Goal: Task Accomplishment & Management: Manage account settings

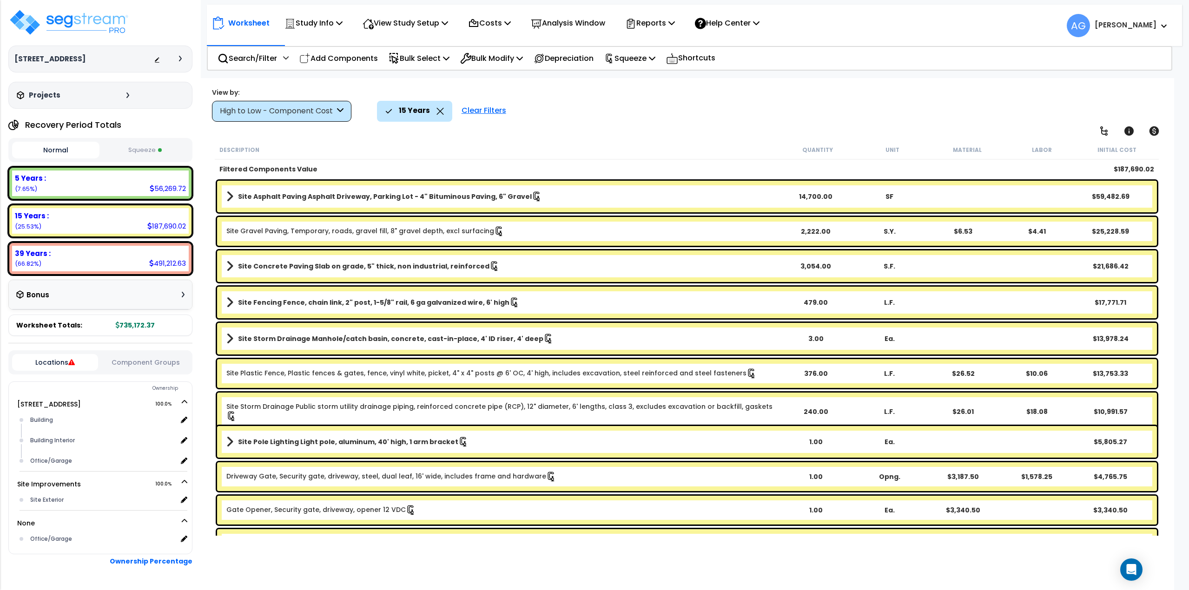
scroll to position [41, 0]
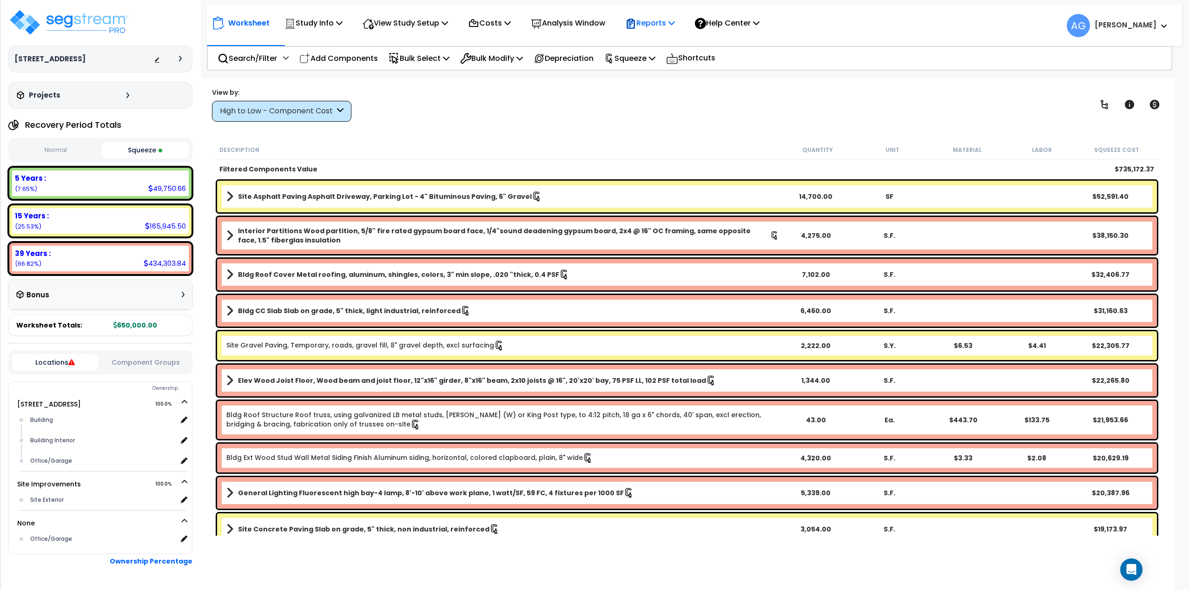
click at [675, 20] on p "Reports" at bounding box center [650, 23] width 50 height 13
click at [669, 62] on link "Manage Report Images" at bounding box center [667, 63] width 92 height 19
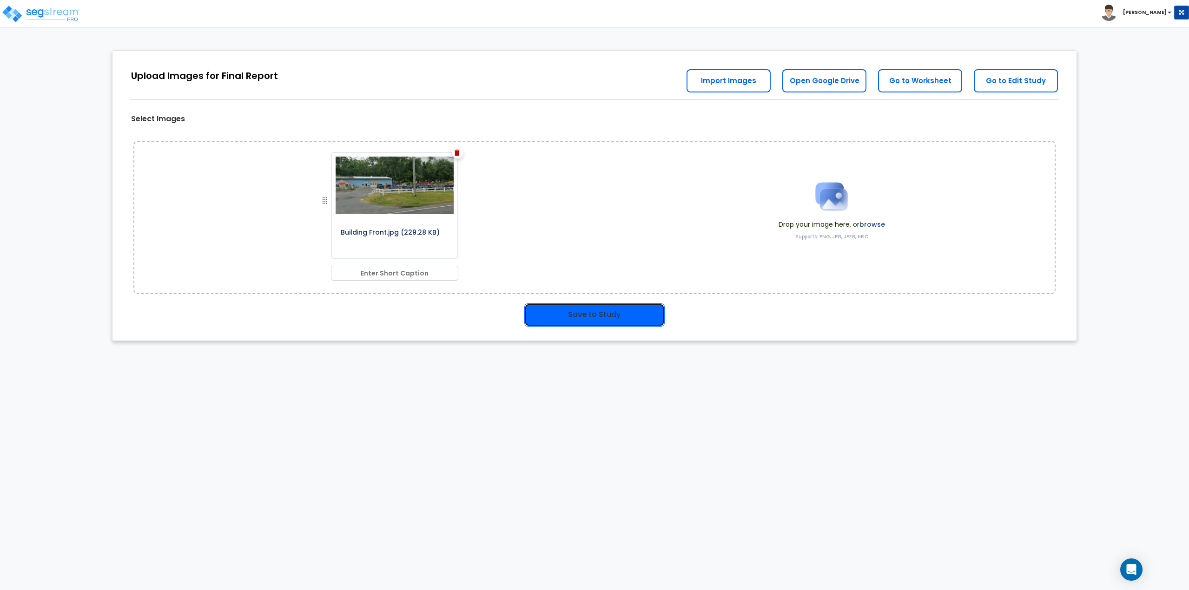
click at [569, 317] on button "Save to Study" at bounding box center [594, 315] width 140 height 23
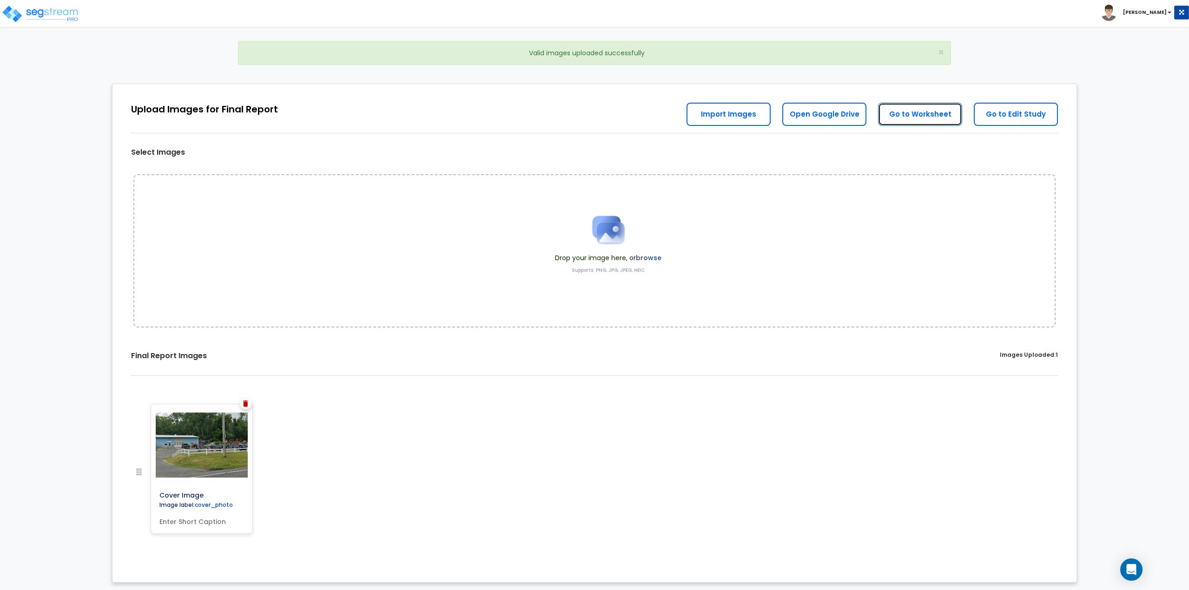
click at [912, 117] on link "Go to Worksheet" at bounding box center [920, 114] width 84 height 23
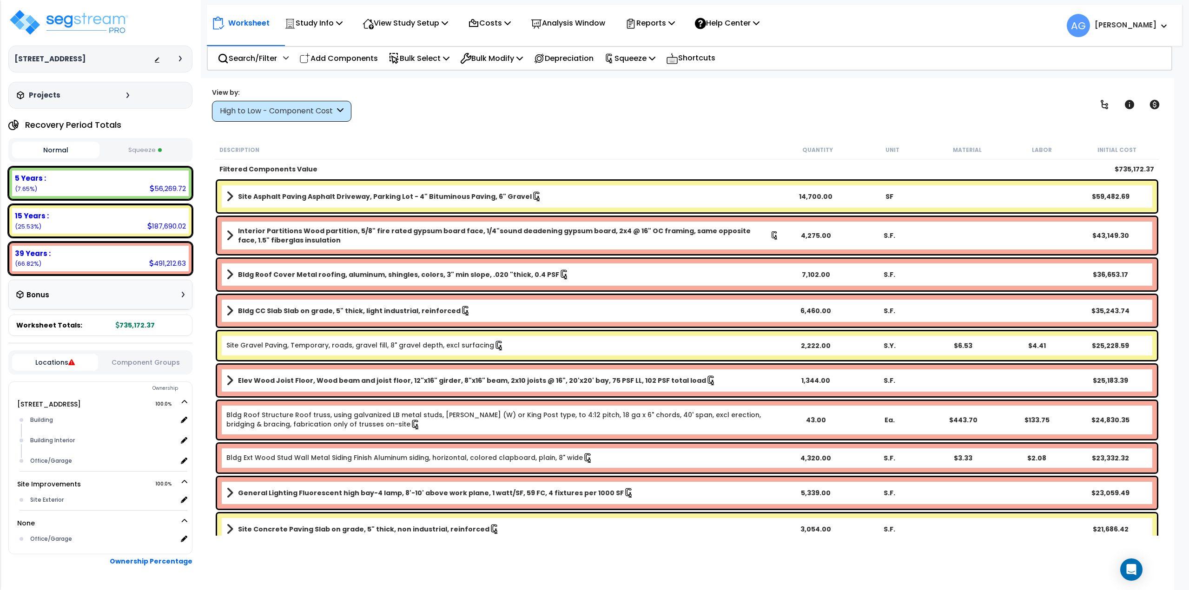
click at [533, 113] on div "View by: High to Low - Component Cost High to Low - Component Cost" at bounding box center [687, 104] width 957 height 34
click at [150, 152] on button "Squeeze" at bounding box center [145, 150] width 87 height 16
click at [339, 30] on div "Study Info" at bounding box center [314, 23] width 58 height 22
click at [321, 47] on link "Study Setup" at bounding box center [326, 44] width 92 height 19
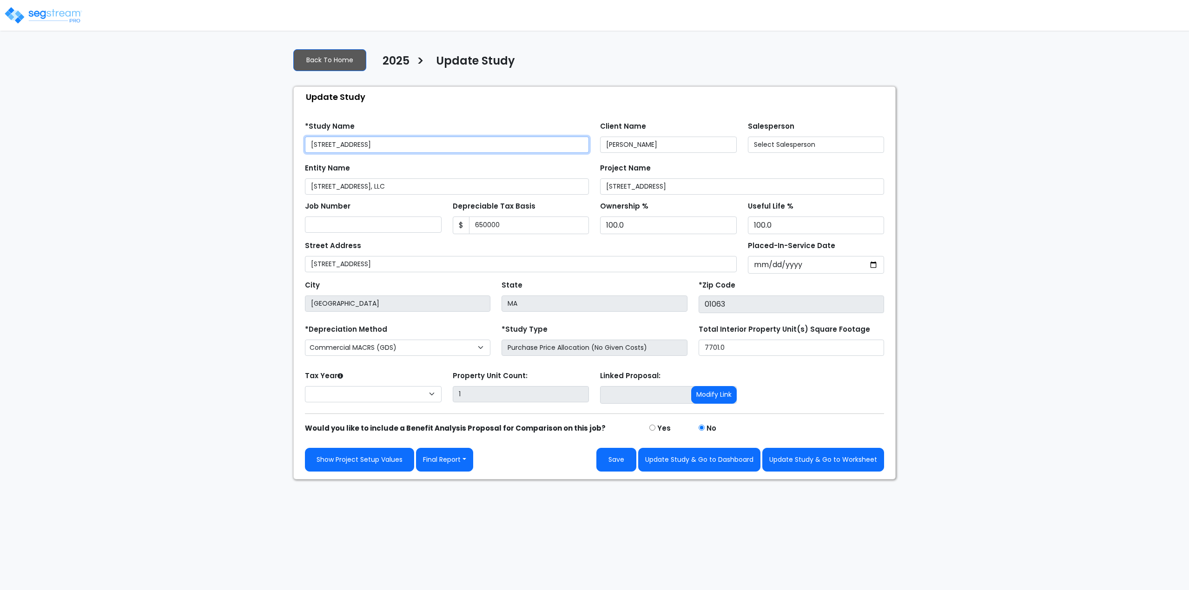
type input "650,000"
select select "2025"
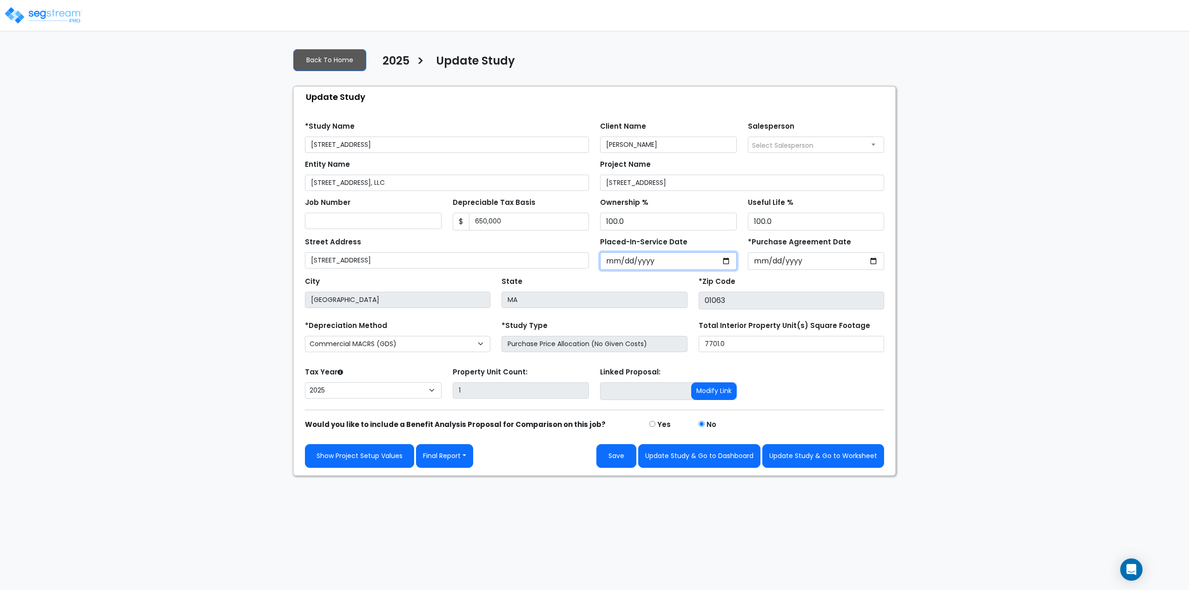
click at [654, 262] on input "[DATE]" at bounding box center [668, 261] width 137 height 18
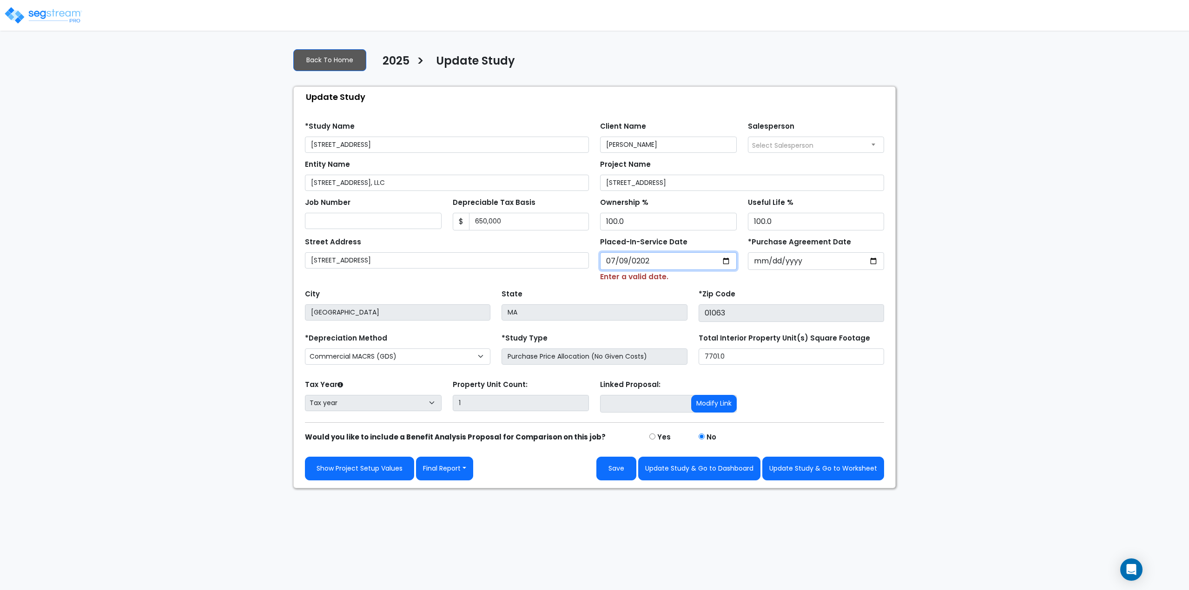
type input "[DATE]"
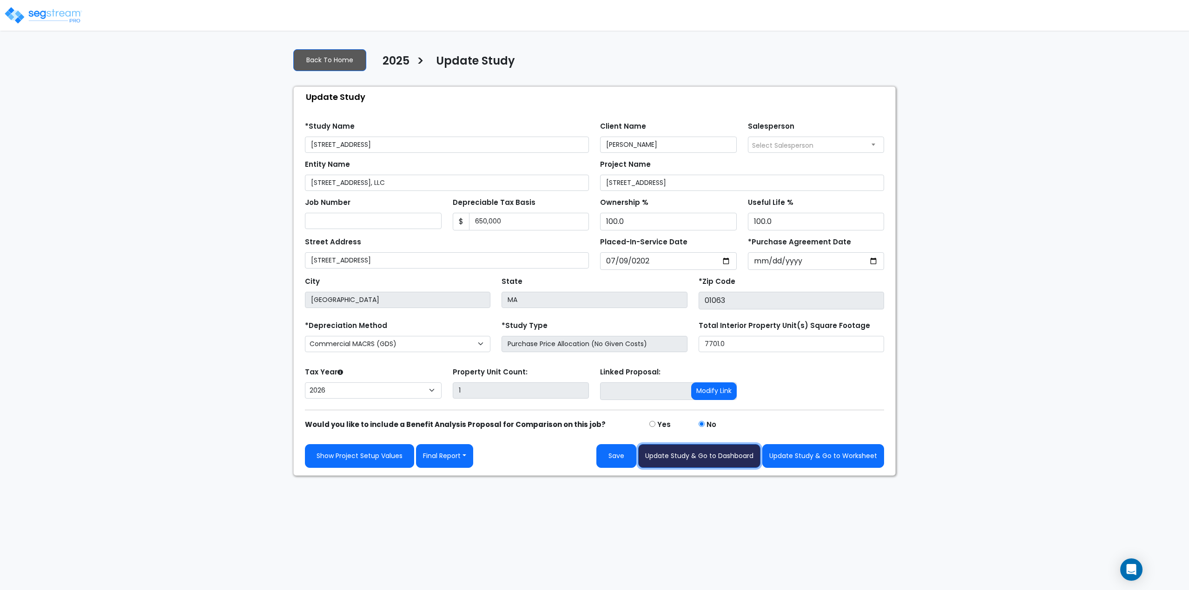
drag, startPoint x: 678, startPoint y: 458, endPoint x: 664, endPoint y: 327, distance: 131.8
click at [664, 327] on form "*Study Name 14 Easthampton Rd, Northampton MA Client Name Frank Fournier Salesp…" at bounding box center [594, 291] width 579 height 353
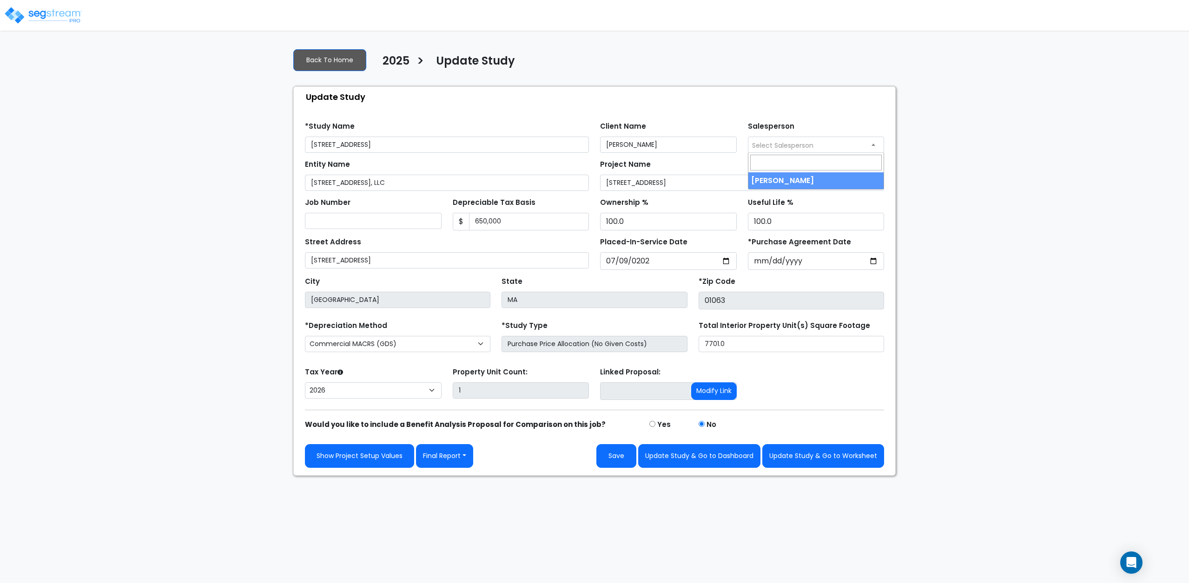
click at [763, 139] on span "Select Salesperson" at bounding box center [816, 144] width 136 height 15
select select "241"
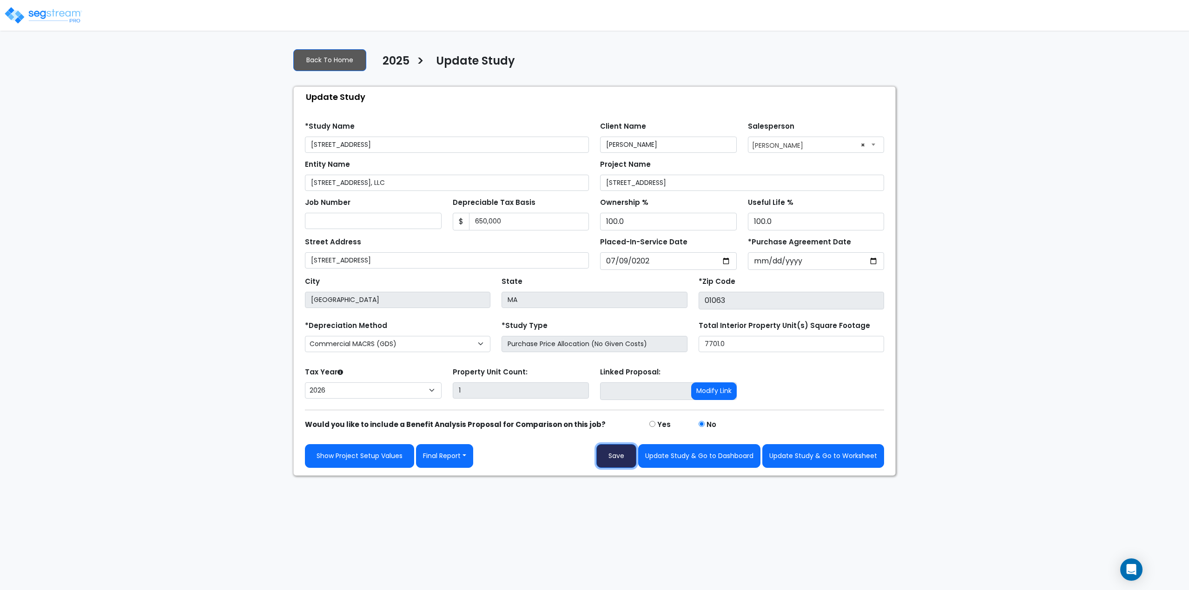
click at [615, 461] on button "Save" at bounding box center [616, 456] width 40 height 24
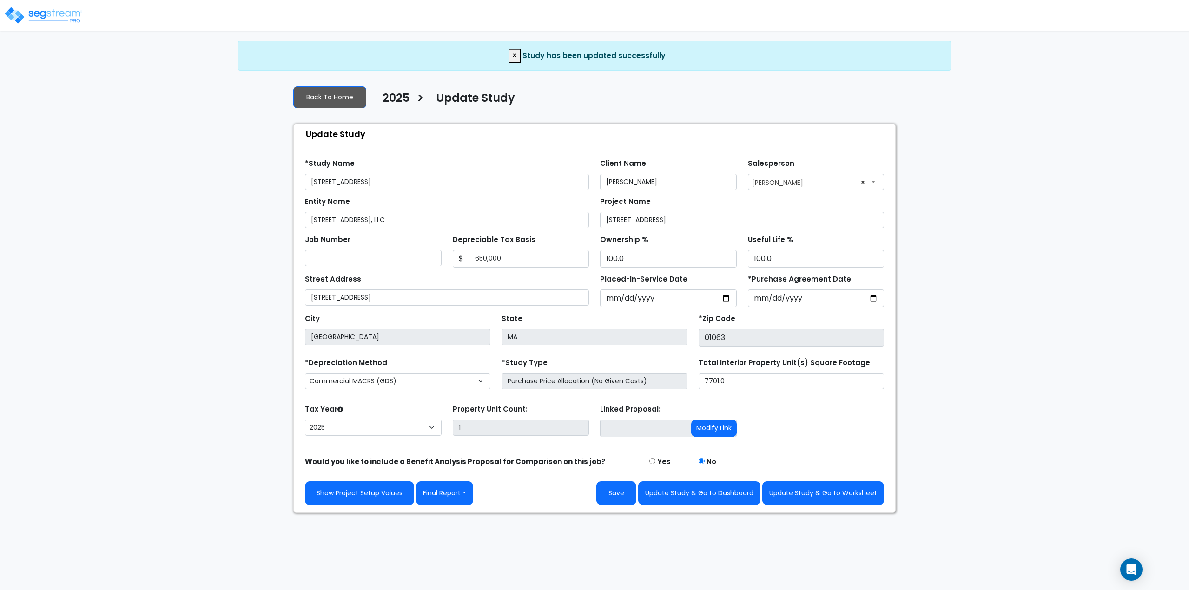
select select "2025"
click at [853, 493] on button "Update Study & Go to Worksheet" at bounding box center [823, 494] width 122 height 24
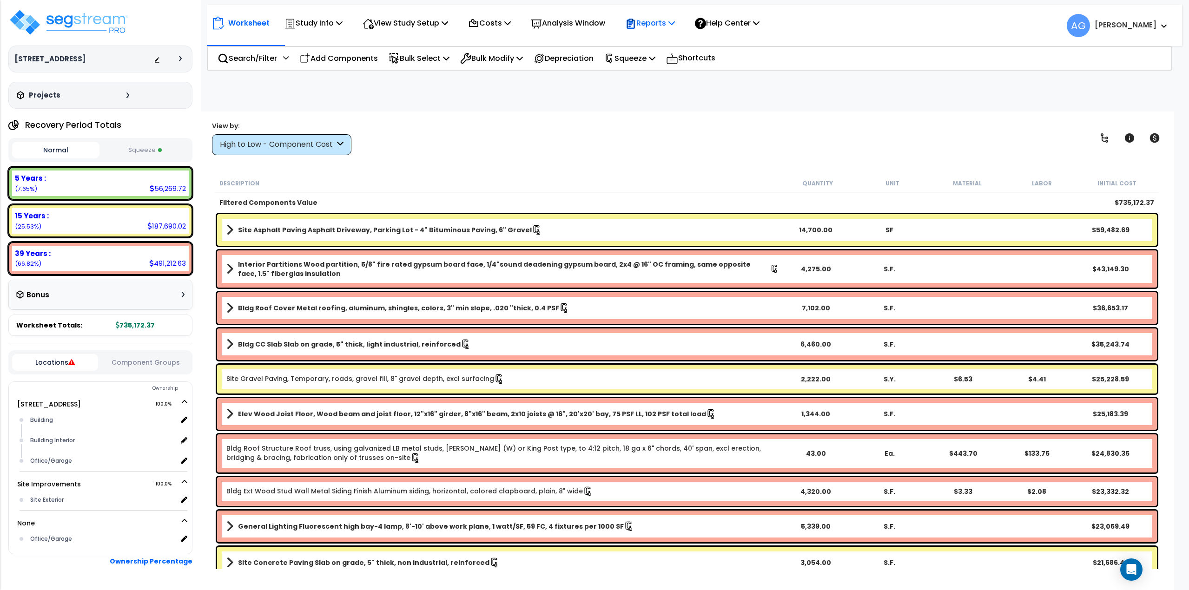
click at [653, 22] on p "Reports" at bounding box center [650, 23] width 50 height 13
click at [578, 106] on div "Study Name DB Costs Setup Indirect Costs Direct Costs Costs Setup Rapid Takeoff…" at bounding box center [594, 92] width 1189 height 37
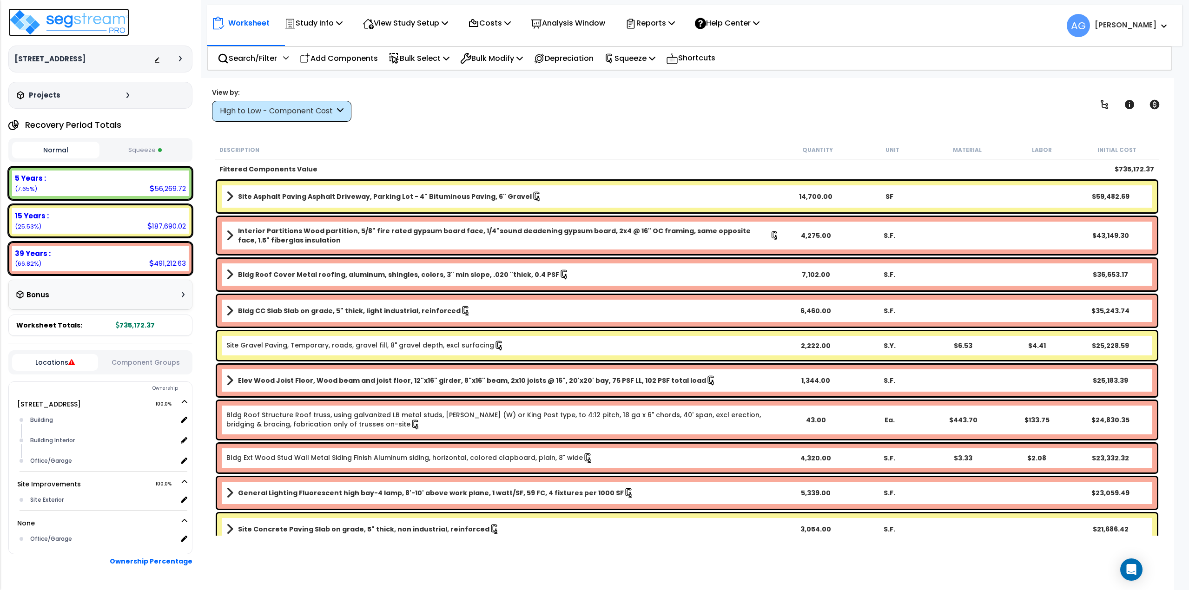
click at [48, 25] on img at bounding box center [68, 22] width 121 height 28
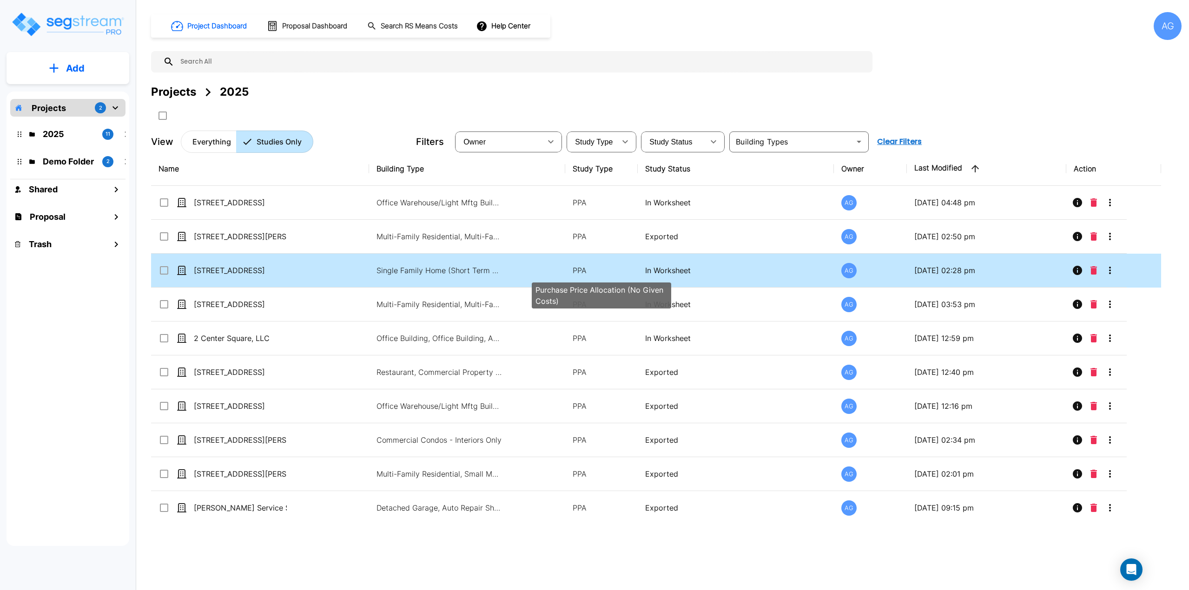
click at [625, 266] on p "PPA" at bounding box center [602, 270] width 58 height 11
checkbox input "true"
click at [625, 267] on p "PPA" at bounding box center [602, 270] width 58 height 11
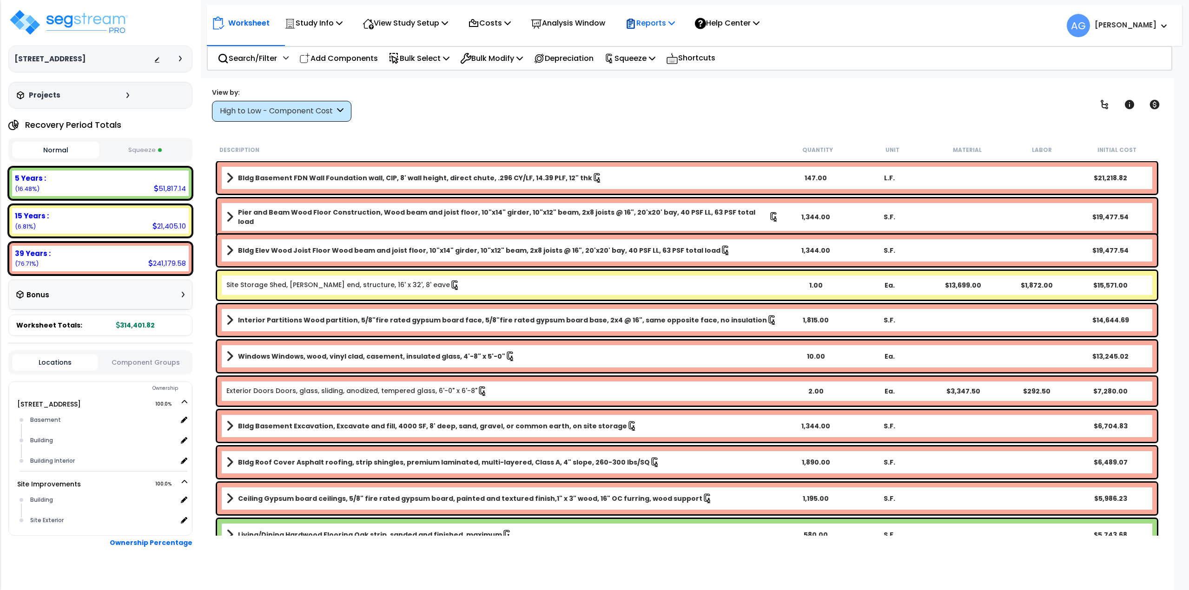
click at [663, 24] on p "Reports" at bounding box center [650, 23] width 50 height 13
click at [118, 143] on button "Squeeze" at bounding box center [145, 150] width 87 height 16
click at [675, 23] on p "Reports" at bounding box center [650, 23] width 50 height 13
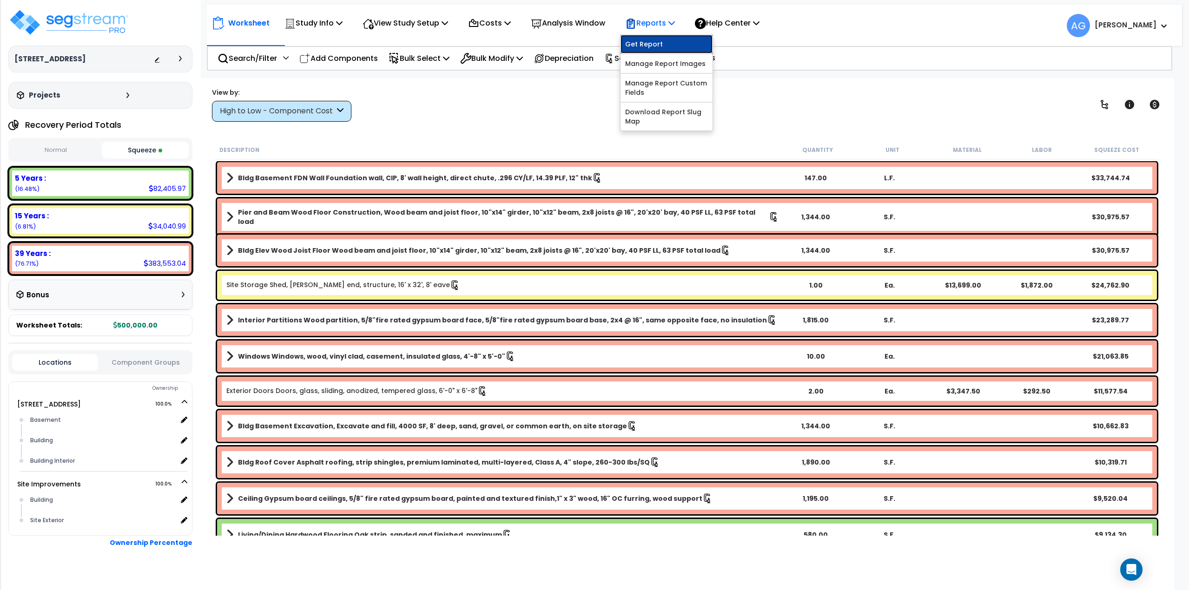
click at [671, 38] on link "Get Report" at bounding box center [667, 44] width 92 height 19
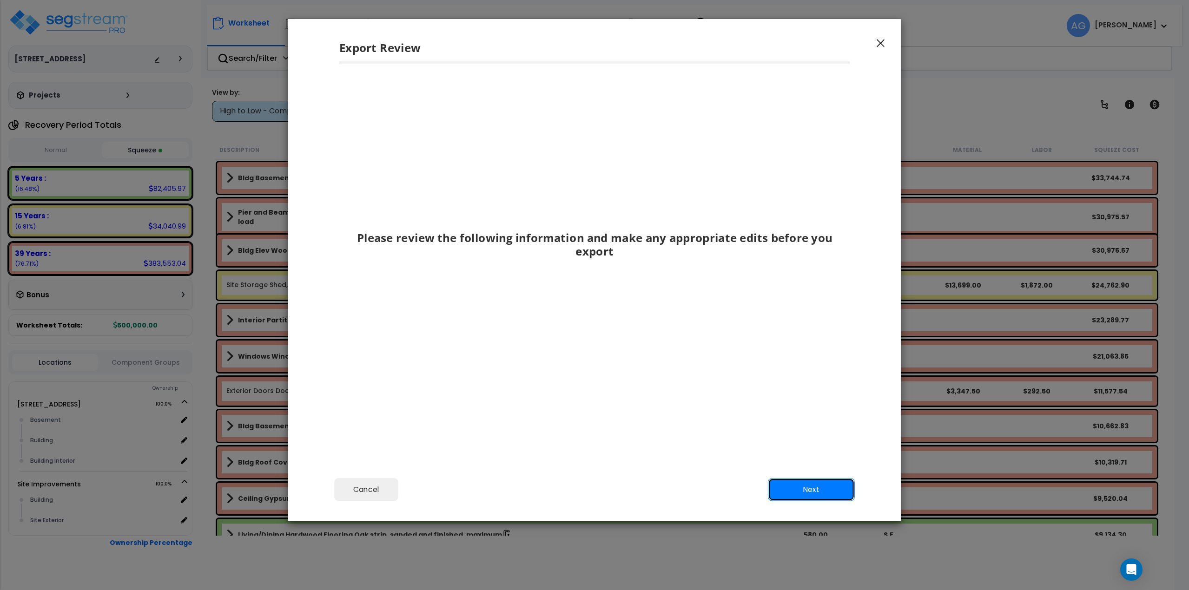
click at [801, 490] on button "Next" at bounding box center [811, 489] width 87 height 23
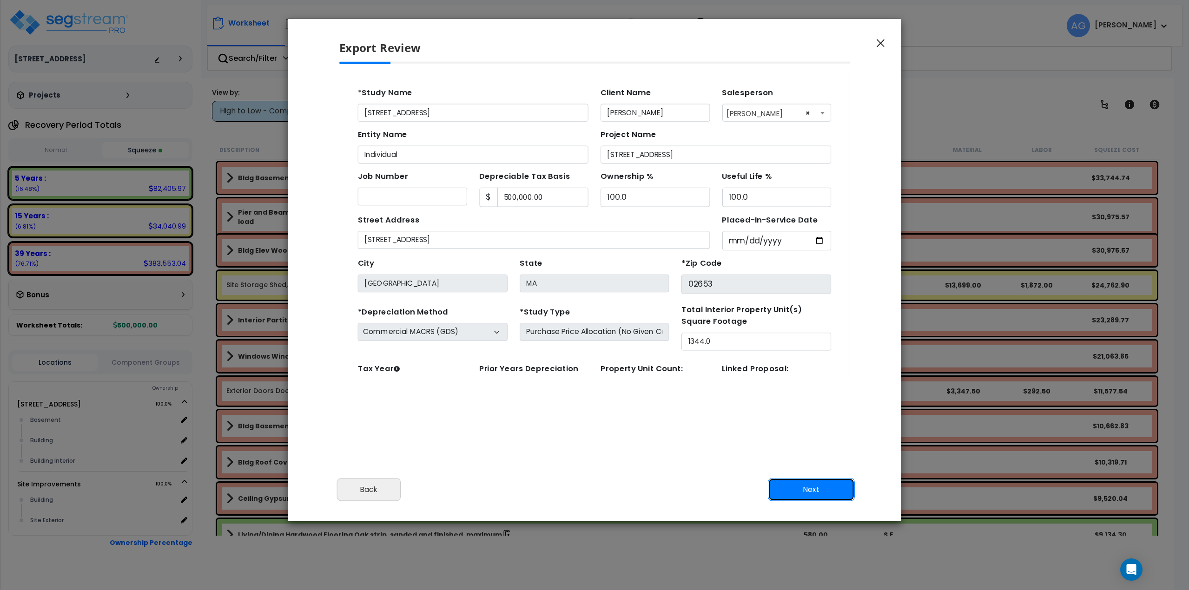
click at [801, 490] on button "Next" at bounding box center [811, 489] width 87 height 23
type input "1"
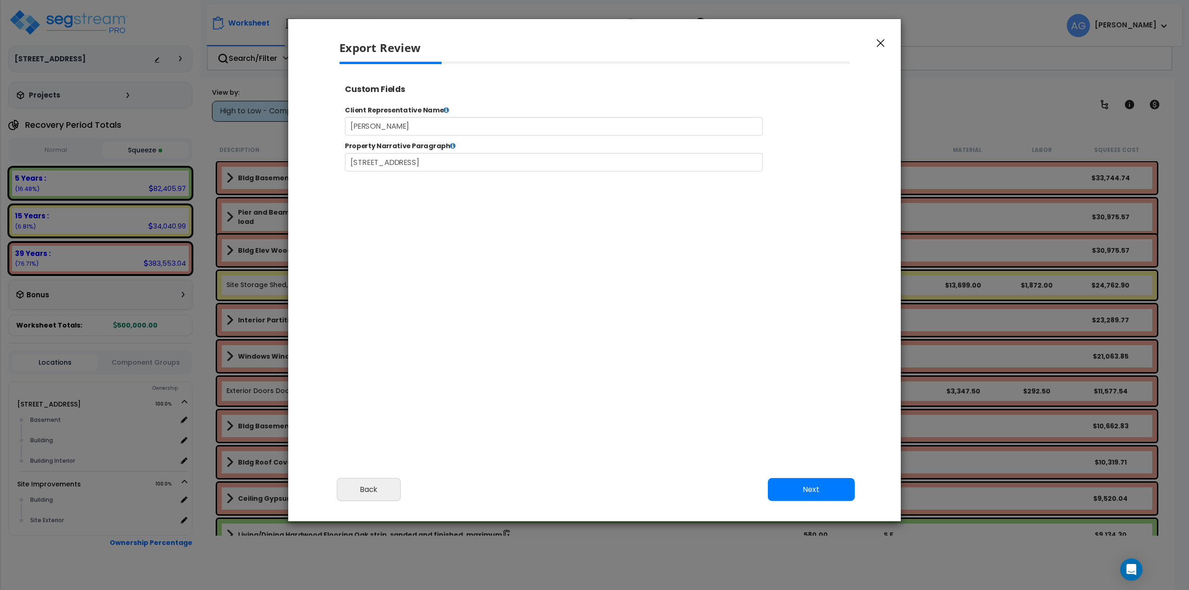
select select "2025"
click at [828, 491] on button "Next" at bounding box center [811, 489] width 87 height 23
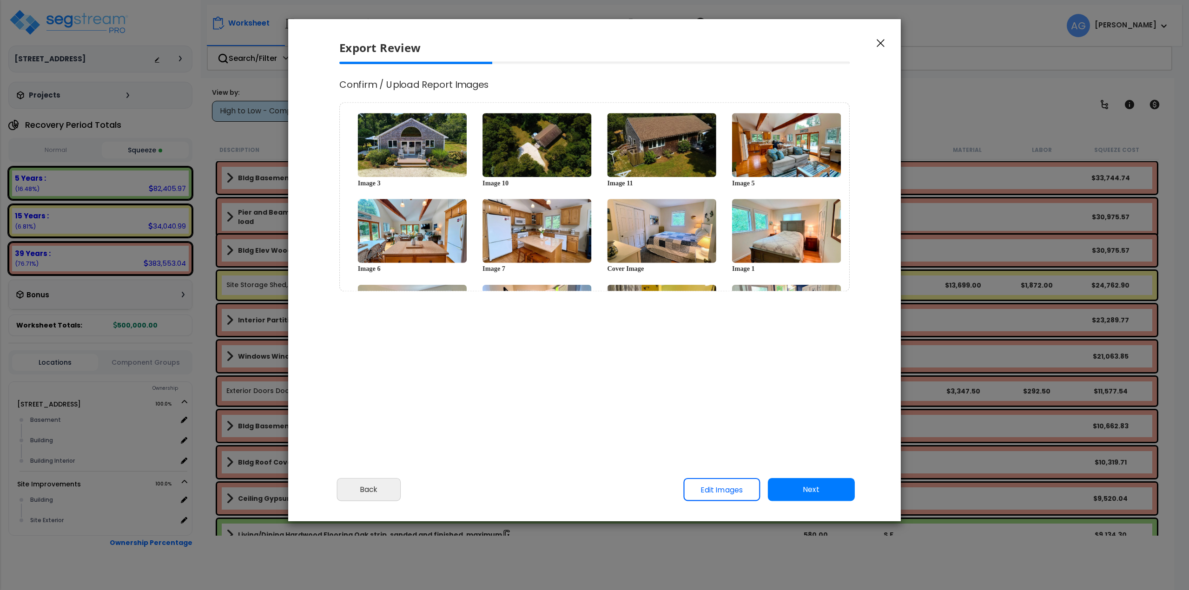
scroll to position [0, 0]
click at [828, 491] on button "Next" at bounding box center [811, 489] width 87 height 23
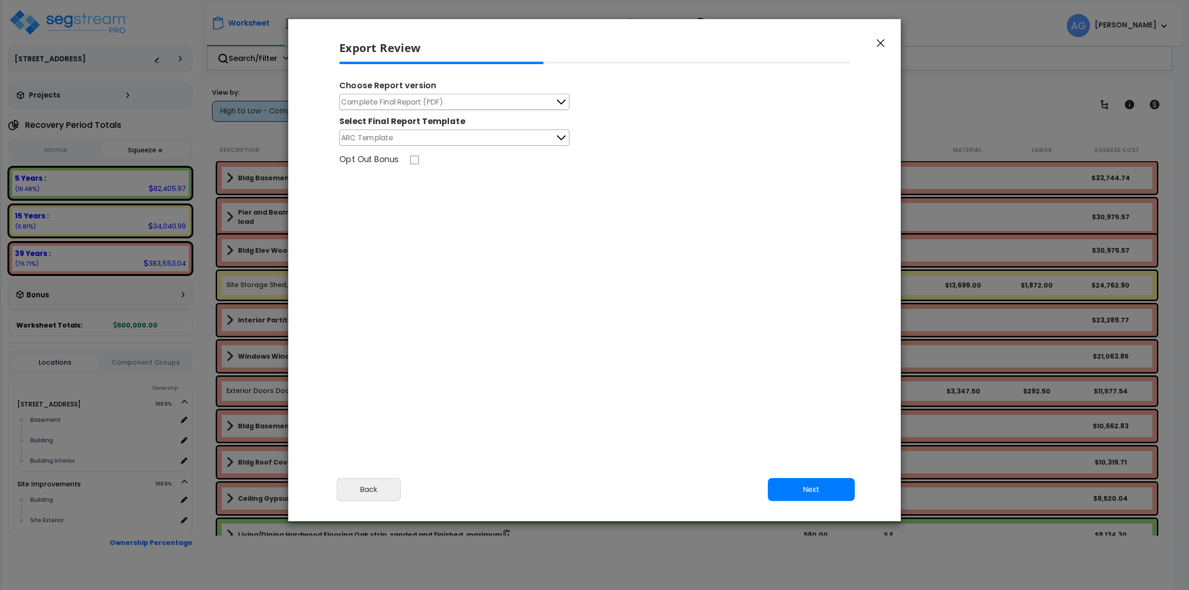
click at [828, 491] on button "Next" at bounding box center [811, 489] width 87 height 23
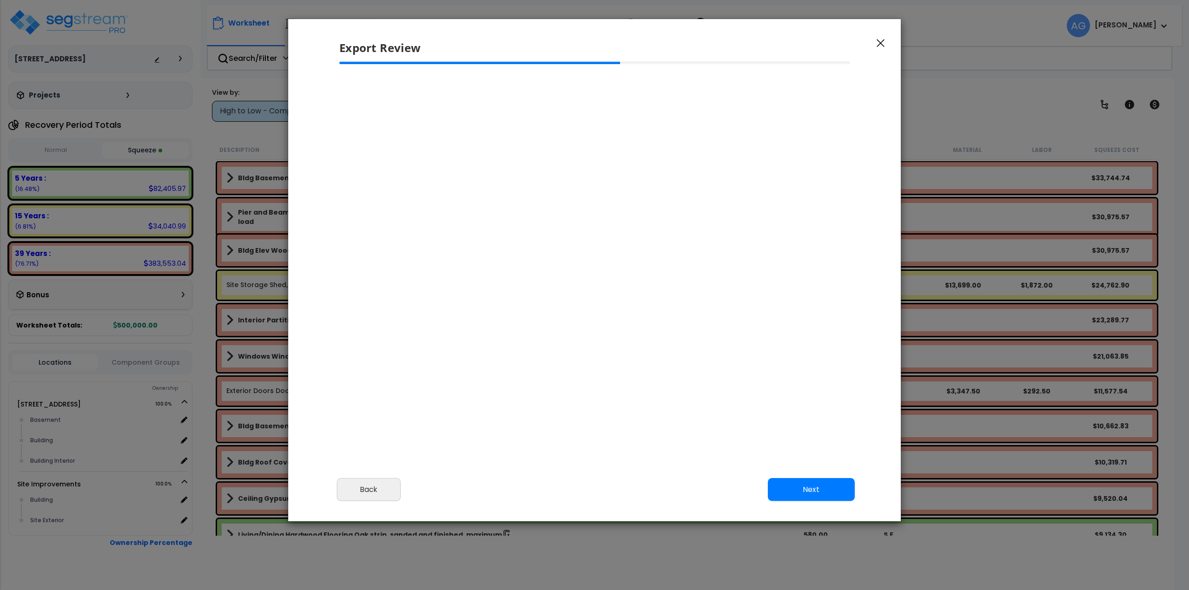
click at [406, 71] on div "Warning: We have identified that you have failed to provide some information th…" at bounding box center [595, 71] width 526 height 19
click at [402, 102] on div "Warning: We have identified that you have failed to provide some information th…" at bounding box center [595, 190] width 526 height 256
click at [371, 488] on button "Back" at bounding box center [369, 489] width 64 height 23
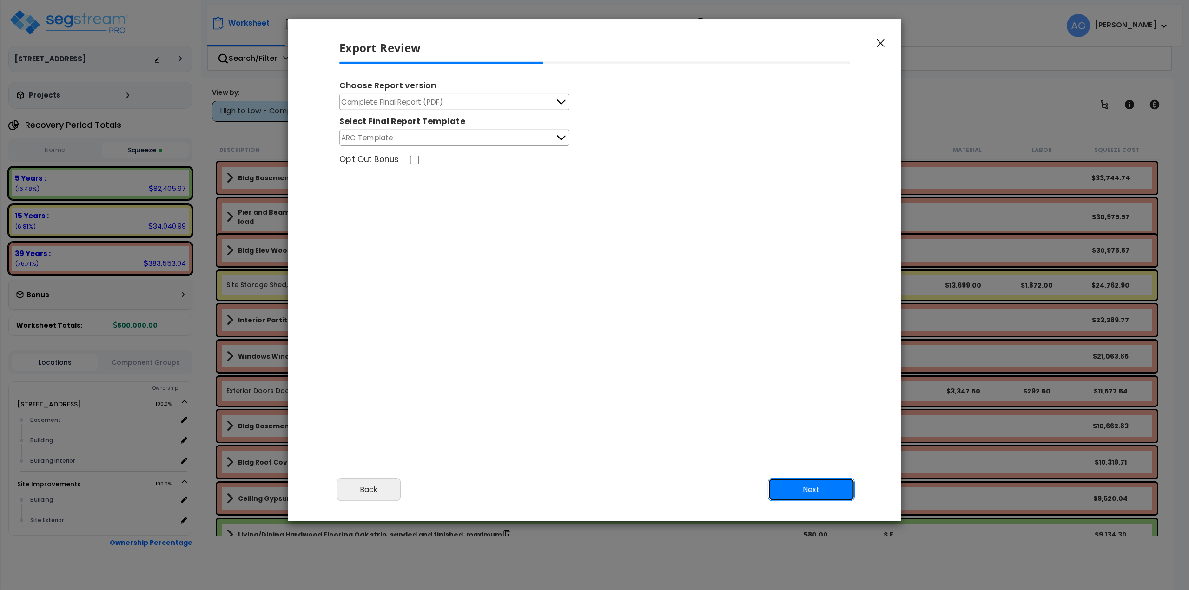
click at [822, 491] on button "Next" at bounding box center [811, 489] width 87 height 23
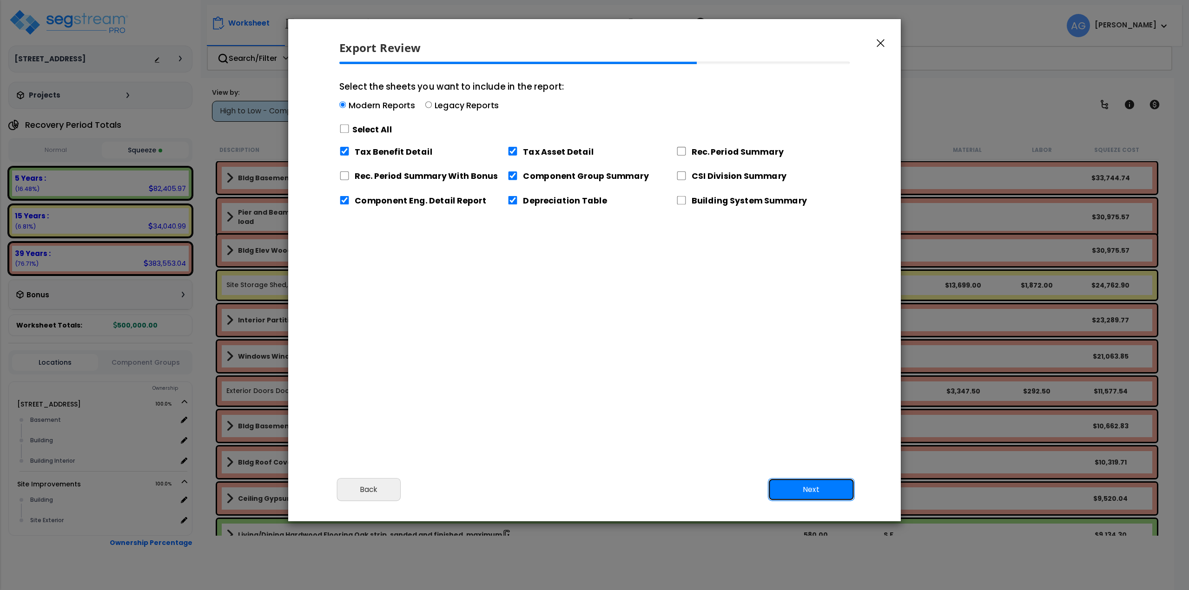
click at [799, 489] on button "Next" at bounding box center [811, 489] width 87 height 23
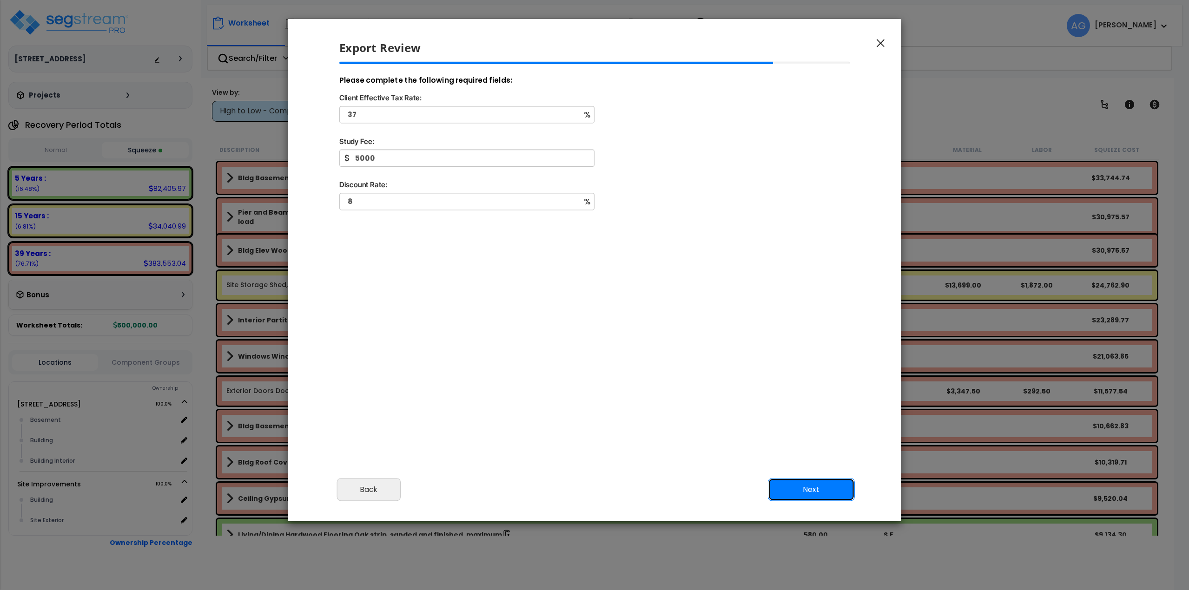
click at [807, 484] on button "Next" at bounding box center [811, 489] width 87 height 23
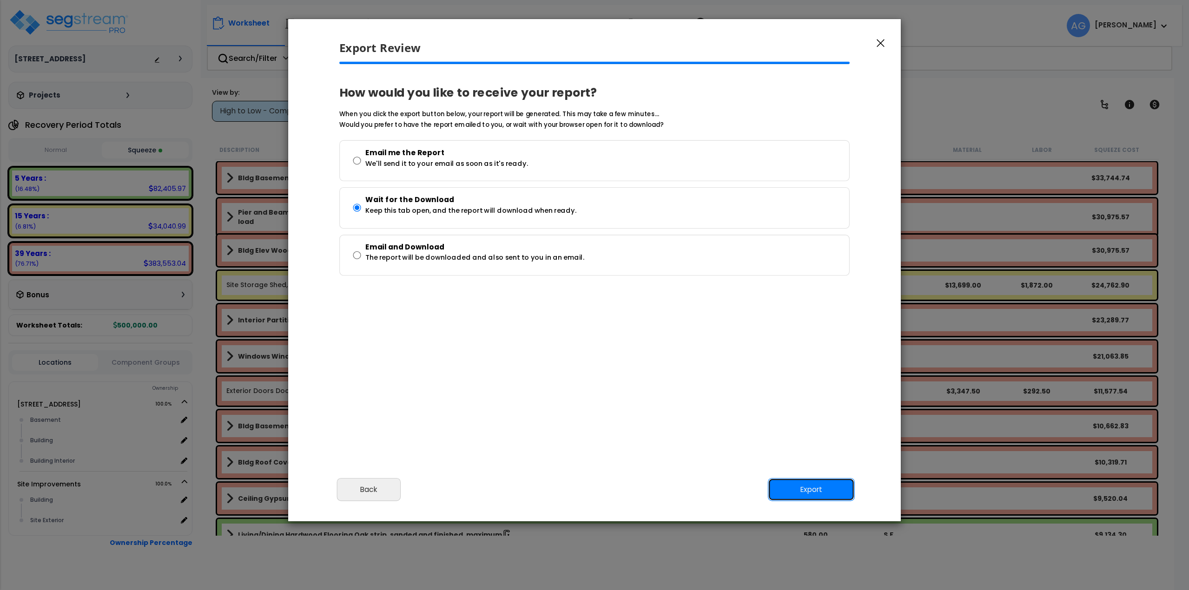
click at [807, 484] on button "Export" at bounding box center [811, 489] width 87 height 23
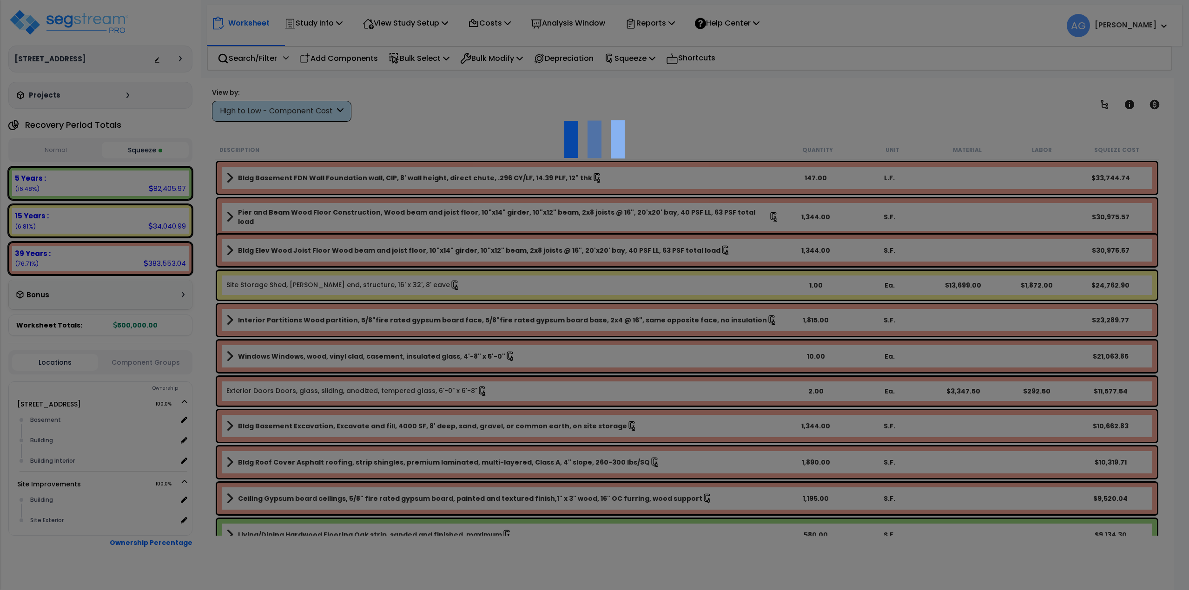
scroll to position [41, 0]
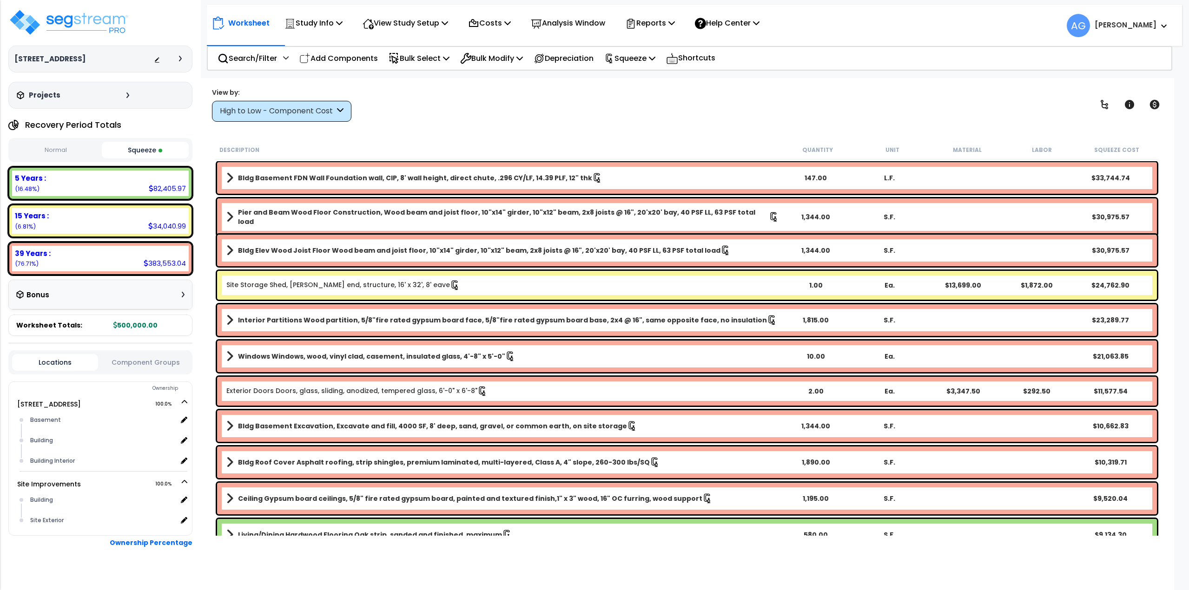
click at [93, 20] on img at bounding box center [68, 22] width 121 height 28
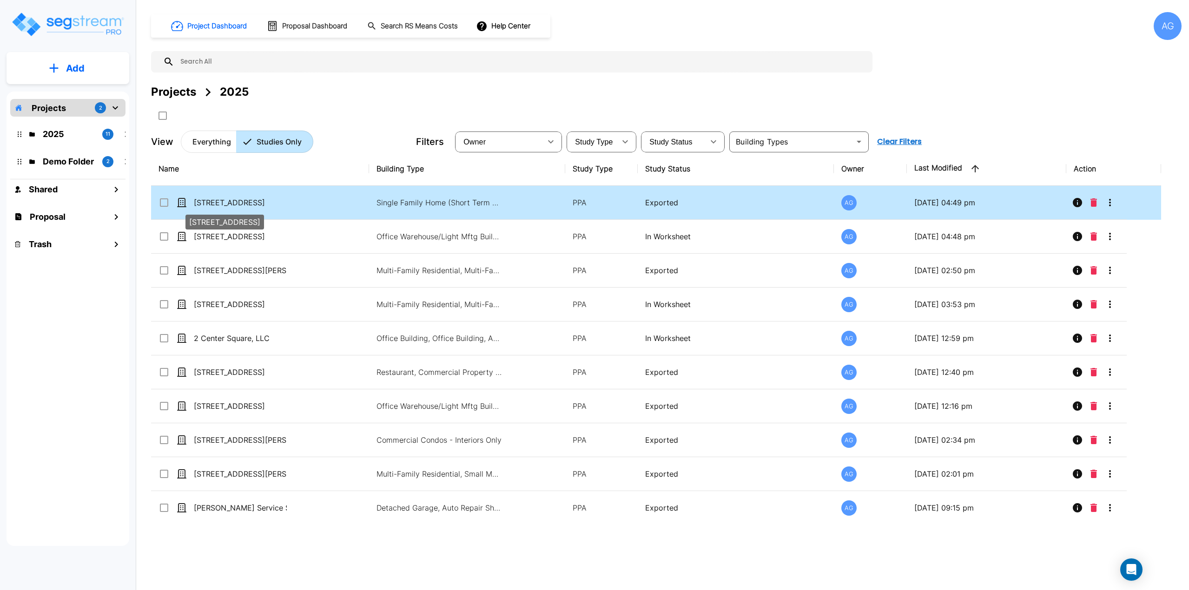
click at [254, 199] on p "[STREET_ADDRESS]" at bounding box center [240, 202] width 93 height 11
checkbox input "true"
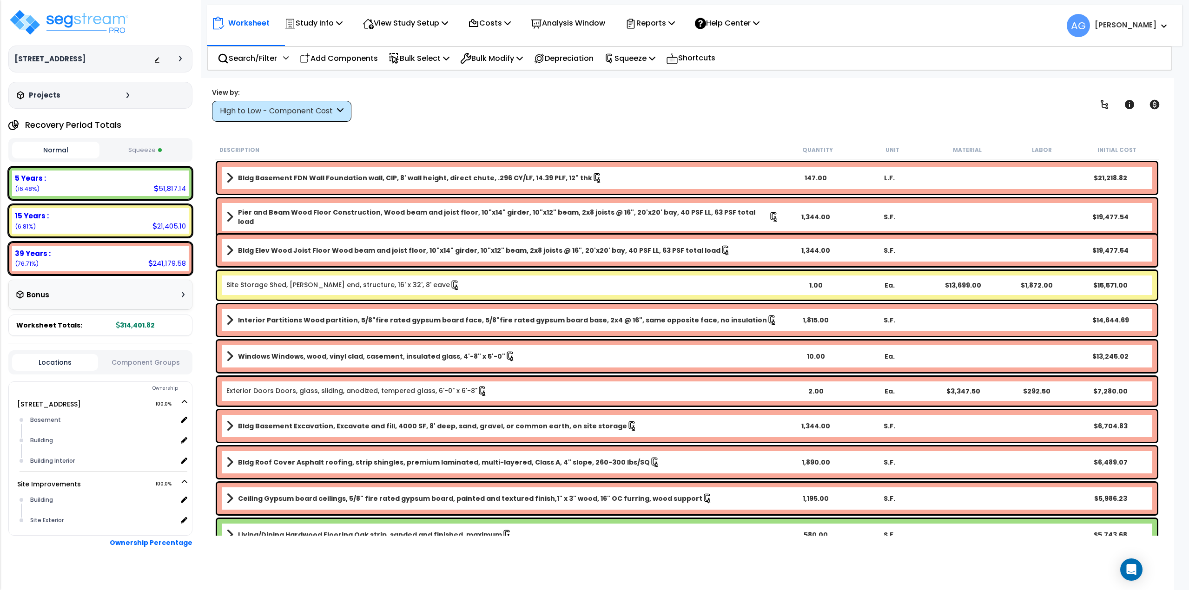
click at [149, 142] on button "Squeeze" at bounding box center [145, 150] width 87 height 16
click at [37, 36] on img at bounding box center [68, 22] width 121 height 28
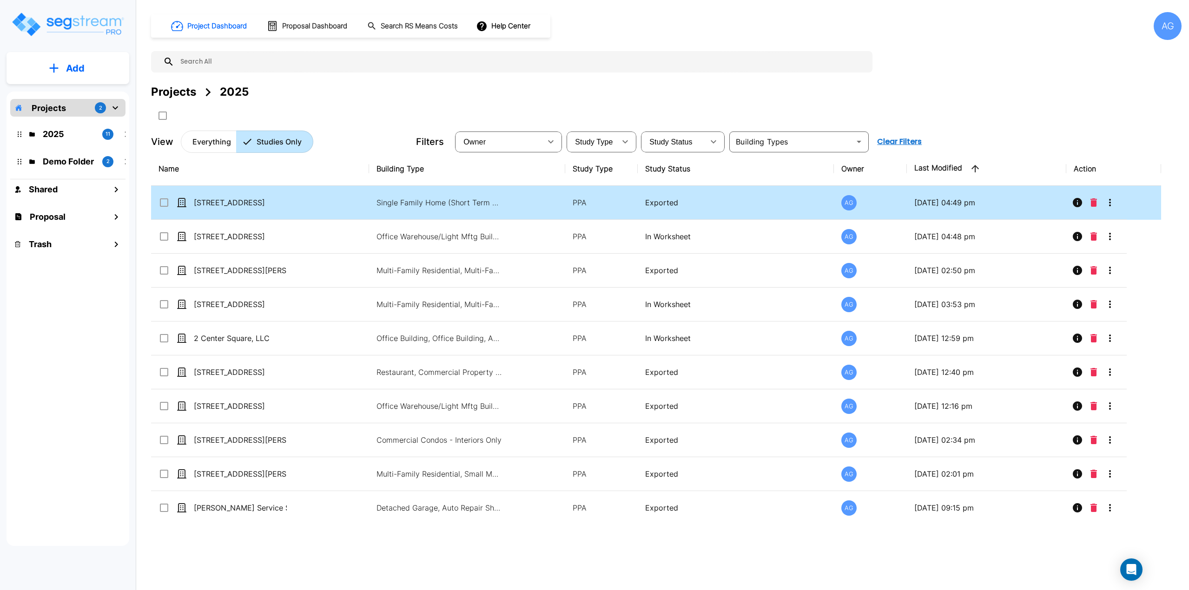
click at [215, 210] on td "[STREET_ADDRESS]" at bounding box center [260, 203] width 218 height 34
checkbox input "true"
click at [215, 210] on td "[STREET_ADDRESS]" at bounding box center [260, 203] width 218 height 34
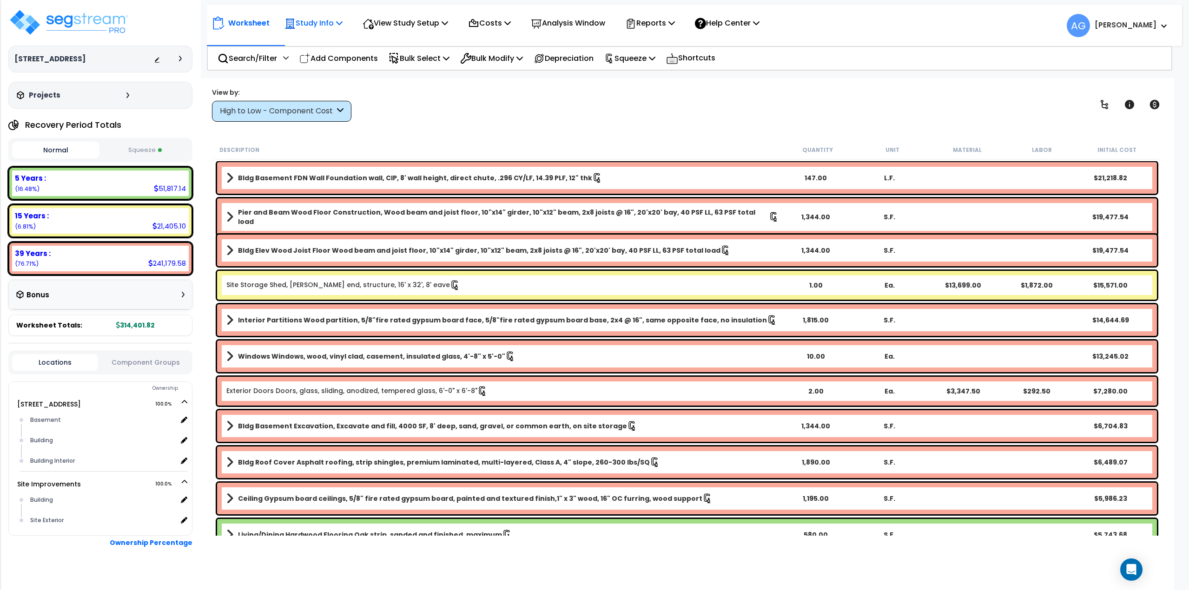
click at [311, 29] on p "Study Info" at bounding box center [314, 23] width 58 height 13
click at [306, 47] on link "Study Setup" at bounding box center [326, 44] width 92 height 19
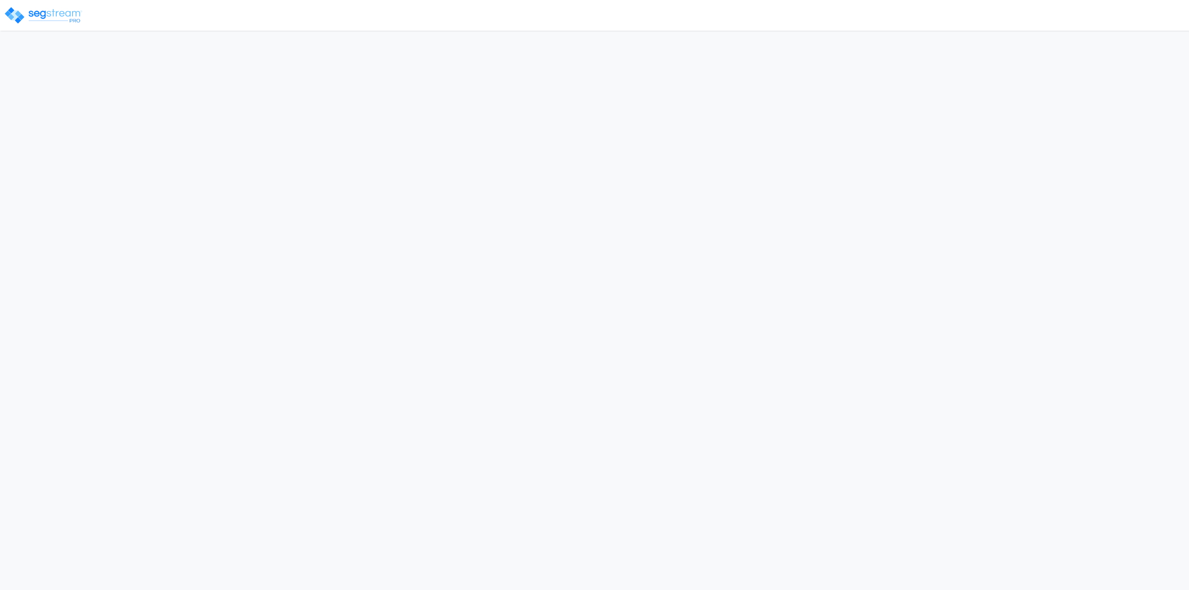
select select "2025"
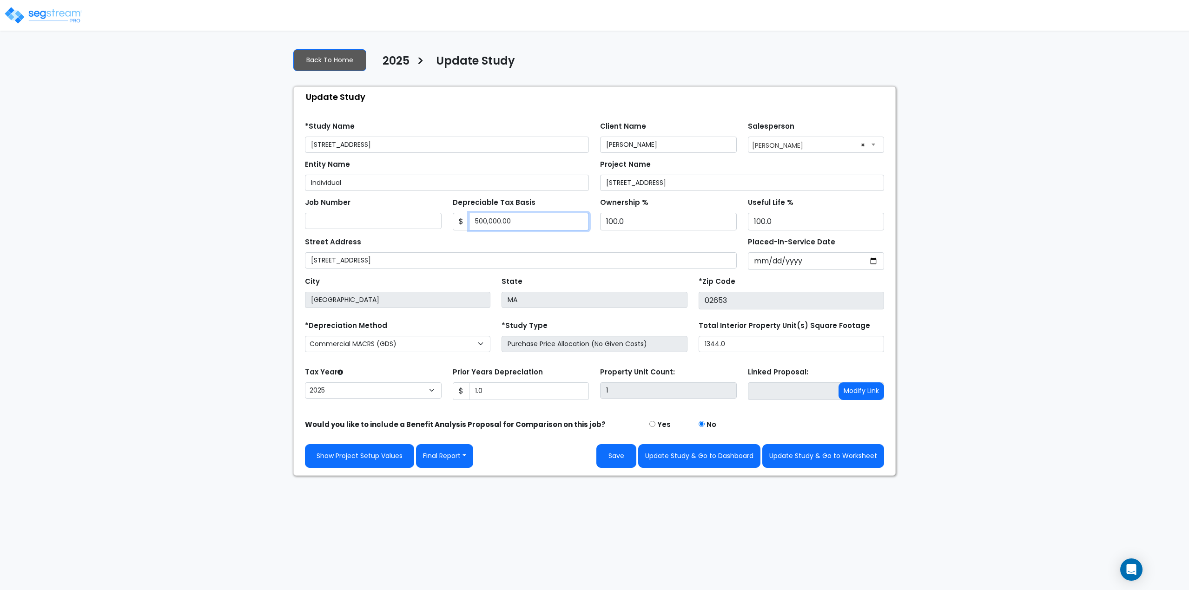
click at [535, 222] on input "500,000.00" at bounding box center [529, 222] width 120 height 18
drag, startPoint x: 526, startPoint y: 222, endPoint x: 464, endPoint y: 221, distance: 61.8
click at [464, 221] on div "$ 500,000.00" at bounding box center [521, 222] width 137 height 18
click at [532, 223] on input "580,000" at bounding box center [529, 222] width 120 height 18
type input "585,000"
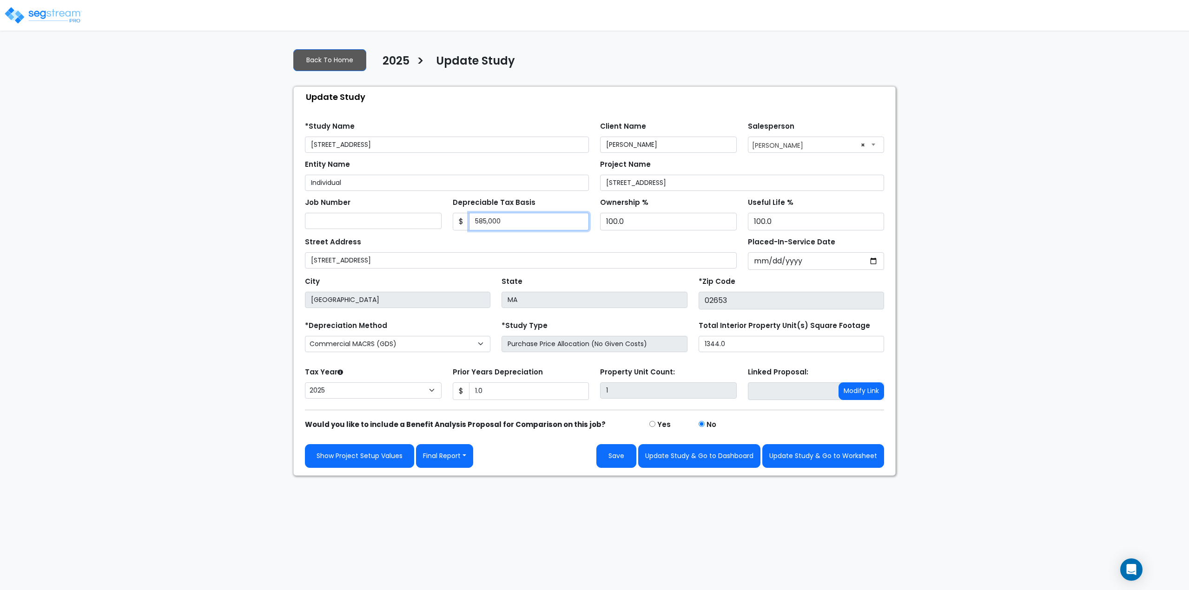
click at [515, 220] on input "585,000" at bounding box center [529, 222] width 120 height 18
drag, startPoint x: 531, startPoint y: 219, endPoint x: 445, endPoint y: 219, distance: 85.5
click at [445, 219] on div "Job Number Depreciable Tax Basis $ 585,000 Ownership % 100.0" at bounding box center [594, 211] width 590 height 40
click at [809, 457] on button "Update Study & Go to Worksheet" at bounding box center [823, 456] width 122 height 24
type input "1"
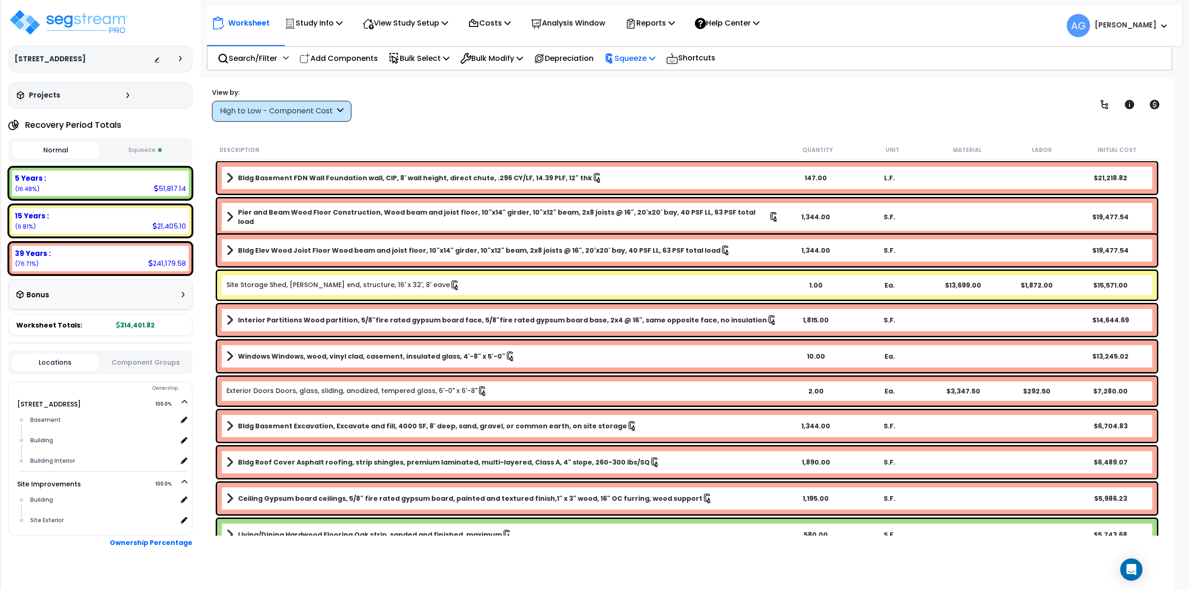
click at [631, 57] on p "Squeeze" at bounding box center [629, 58] width 51 height 13
click at [632, 73] on link "Re-squeeze" at bounding box center [646, 79] width 92 height 19
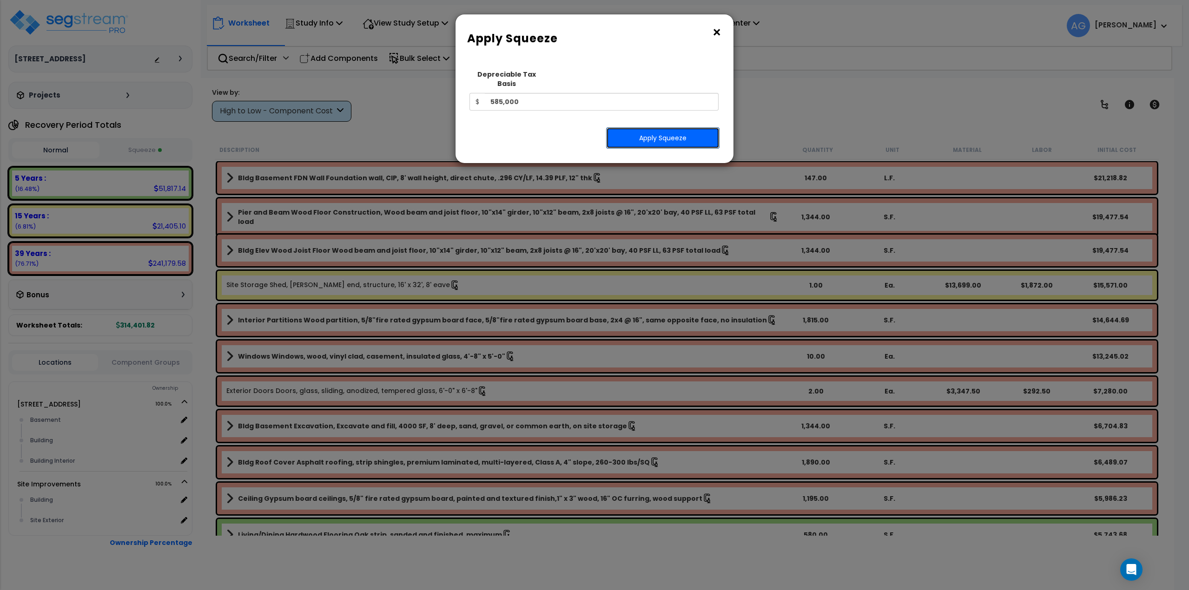
click at [645, 127] on button "Apply Squeeze" at bounding box center [662, 137] width 113 height 21
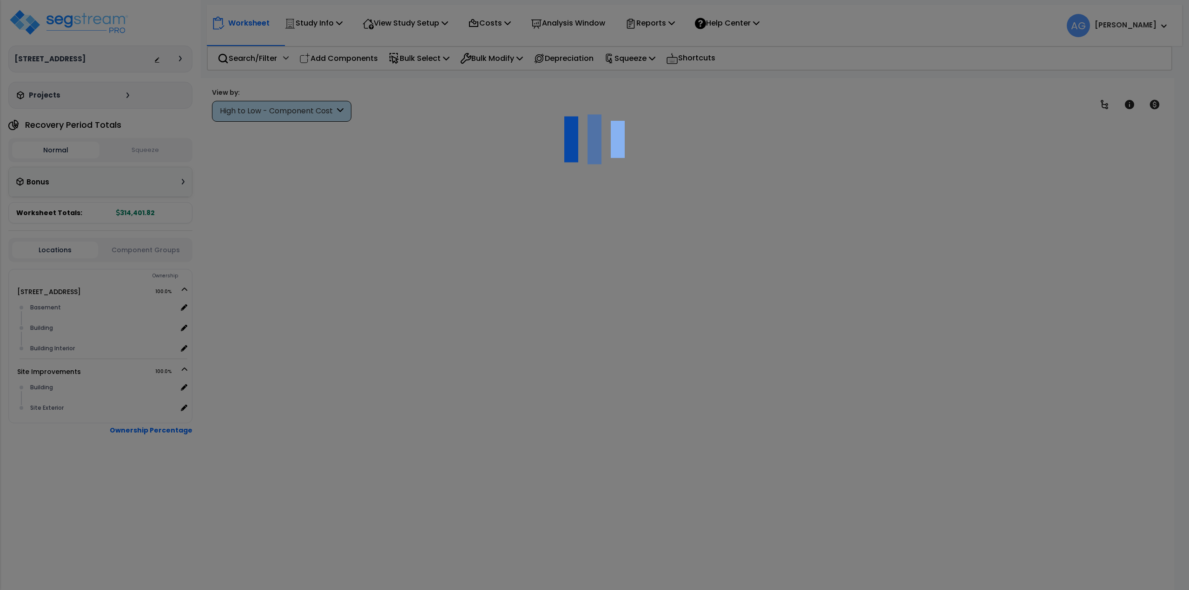
click at [148, 148] on button "Squeeze" at bounding box center [145, 150] width 87 height 16
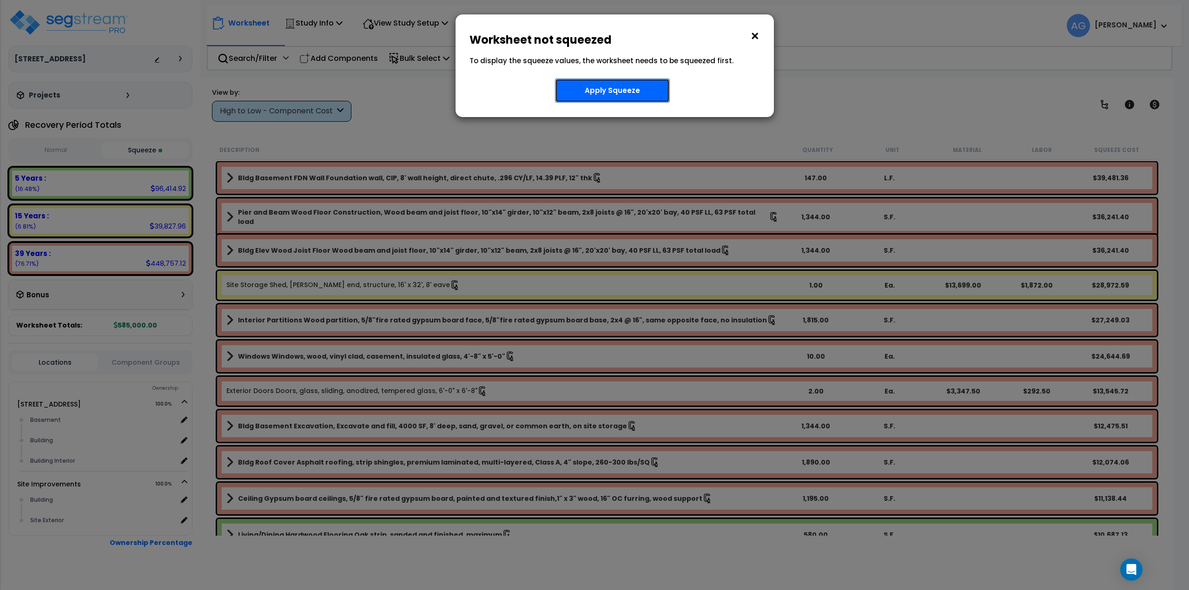
click at [598, 94] on button "Apply Squeeze" at bounding box center [612, 91] width 115 height 24
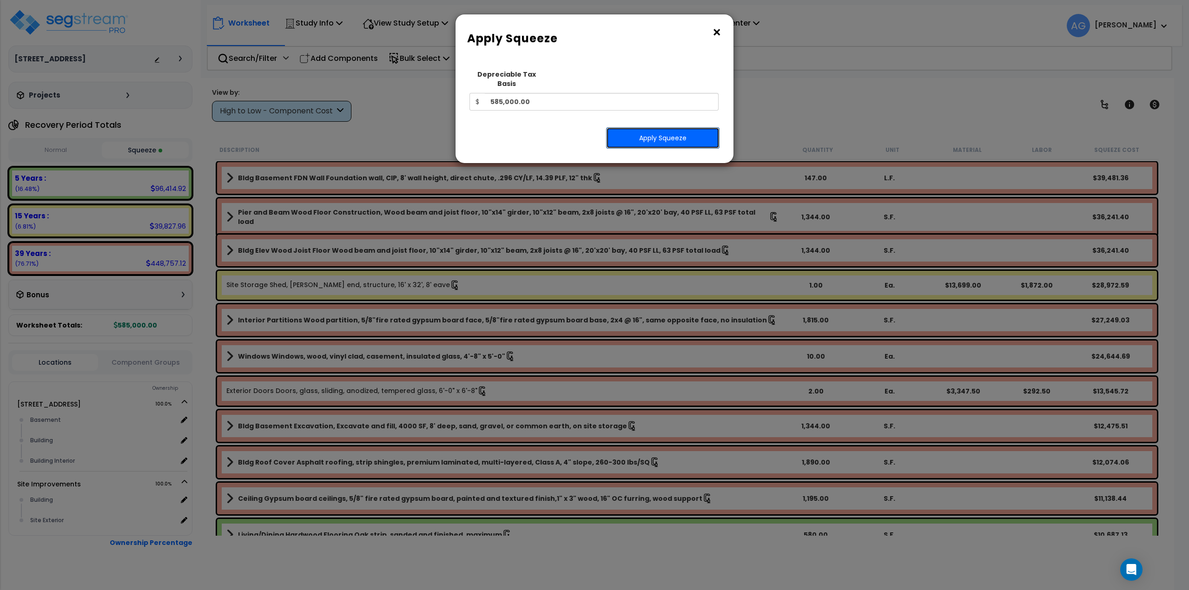
click at [660, 134] on button "Apply Squeeze" at bounding box center [662, 137] width 113 height 21
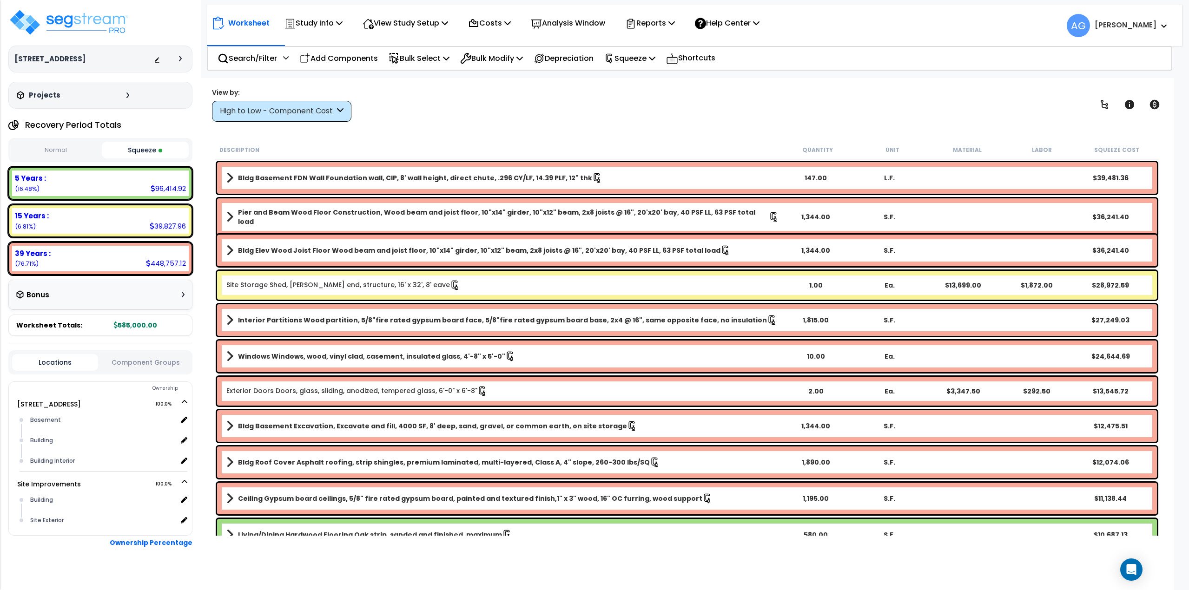
click at [86, 150] on button "Normal" at bounding box center [55, 150] width 87 height 16
click at [154, 150] on button "Squeeze" at bounding box center [145, 150] width 87 height 16
click at [675, 21] on p "Reports" at bounding box center [650, 23] width 50 height 13
click at [669, 45] on link "Get Report" at bounding box center [667, 44] width 92 height 19
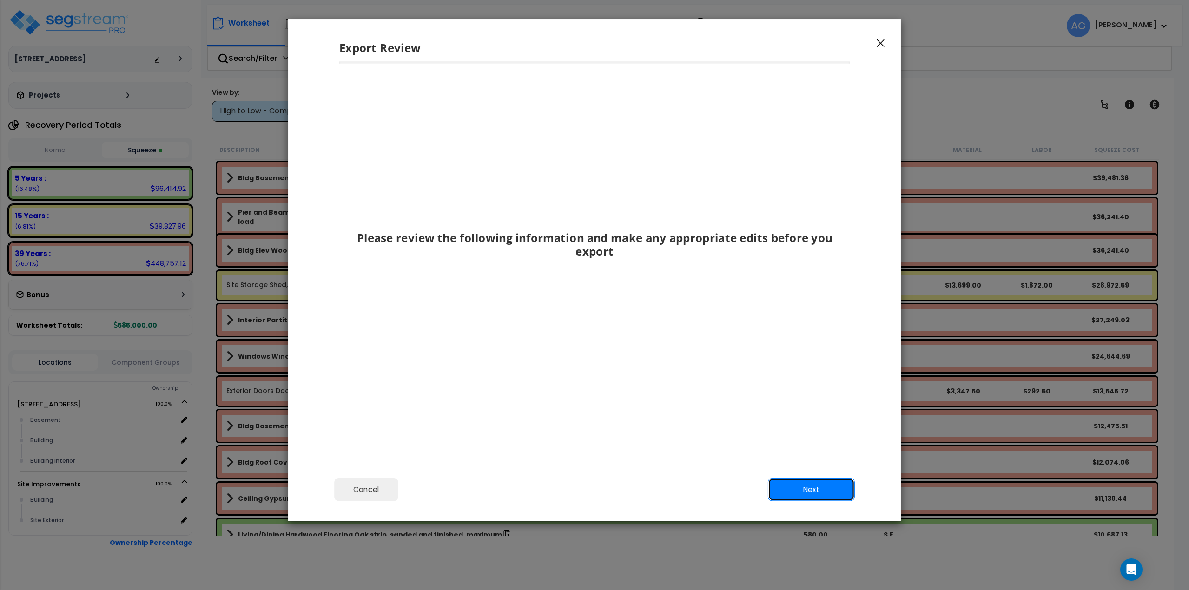
click at [800, 488] on button "Next" at bounding box center [811, 489] width 87 height 23
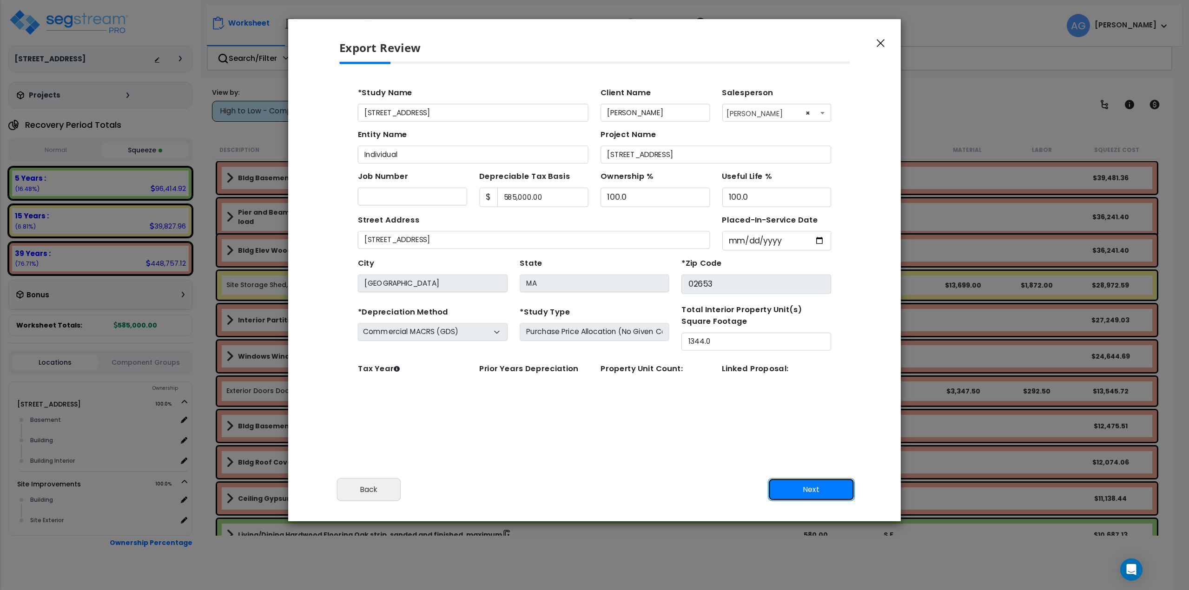
click at [794, 485] on button "Next" at bounding box center [811, 489] width 87 height 23
type input "1"
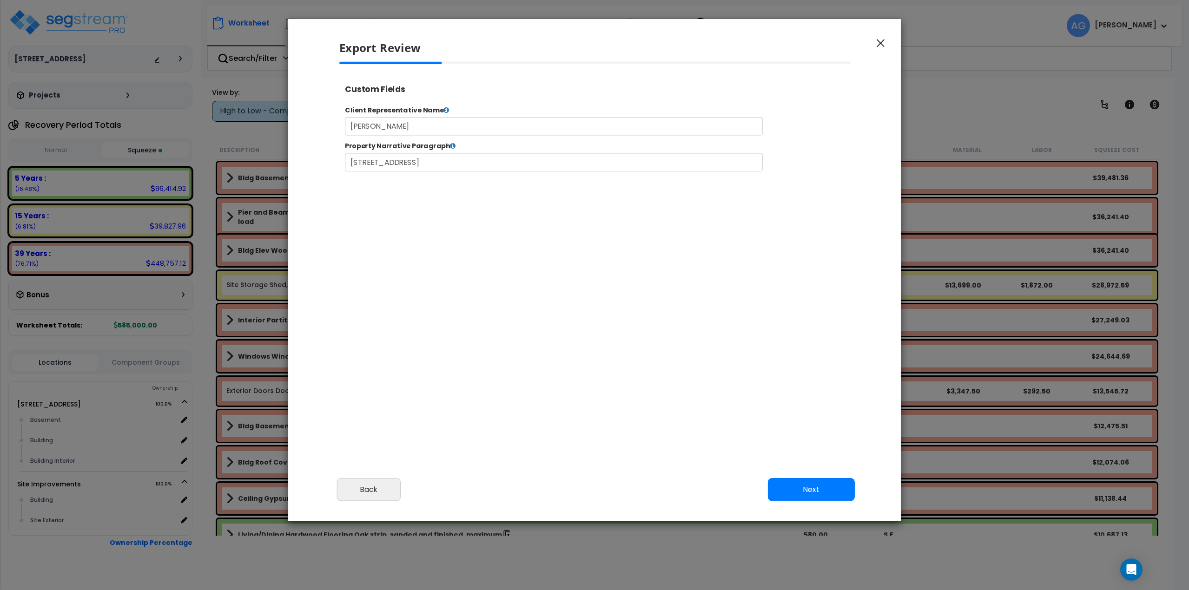
select select "2025"
click at [806, 484] on button "Next" at bounding box center [811, 489] width 87 height 23
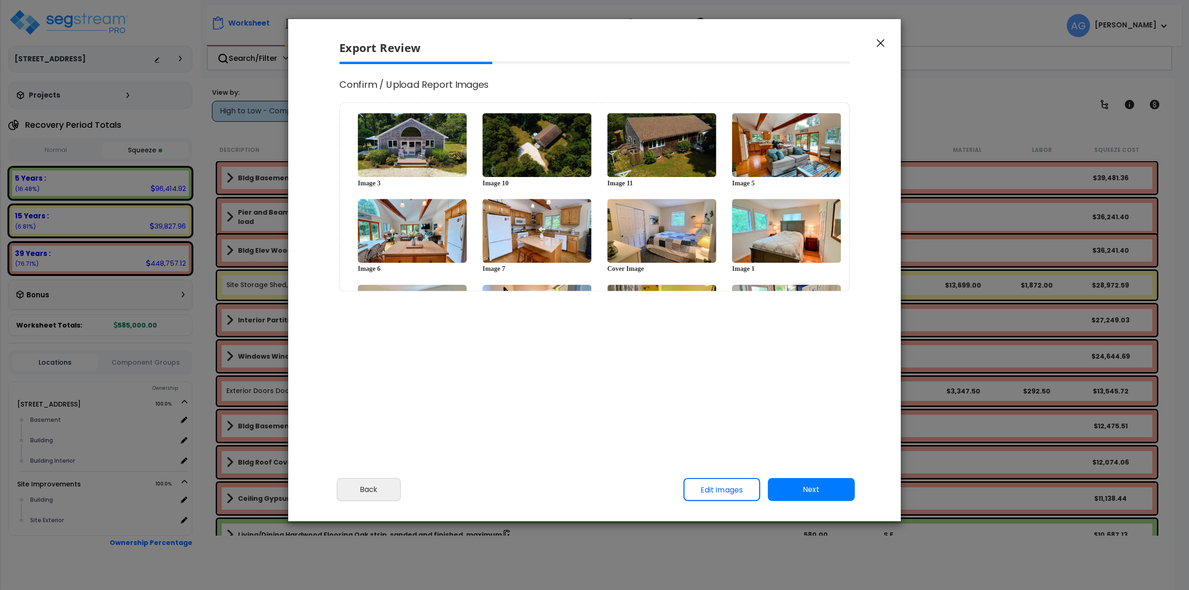
scroll to position [0, 0]
click at [806, 484] on button "Next" at bounding box center [811, 489] width 87 height 23
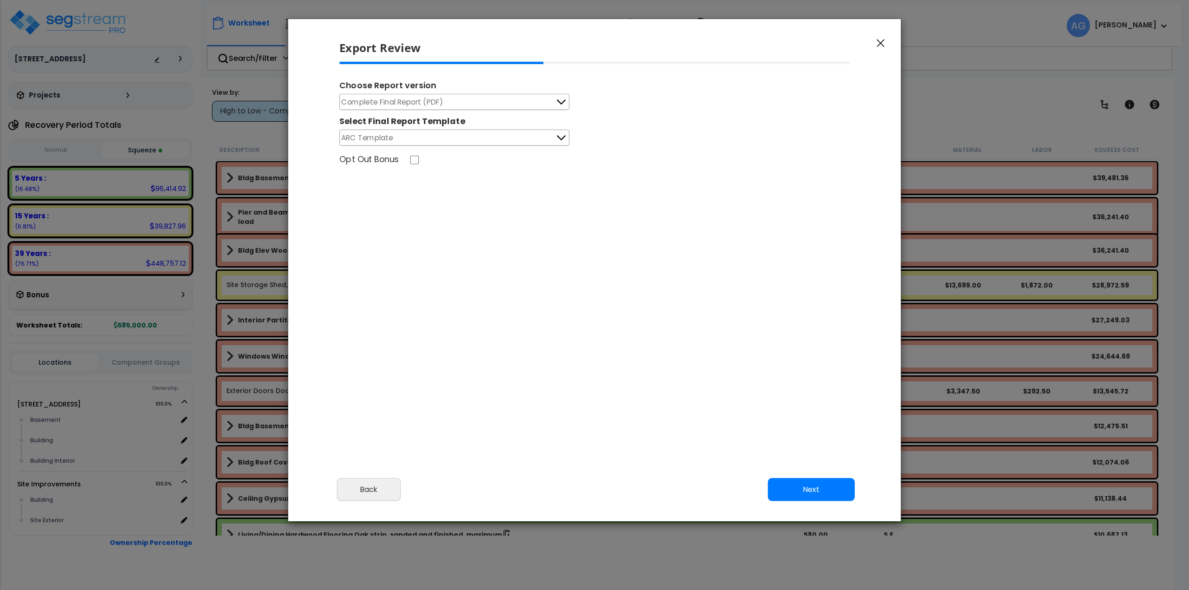
click at [806, 484] on button "Next" at bounding box center [811, 489] width 87 height 23
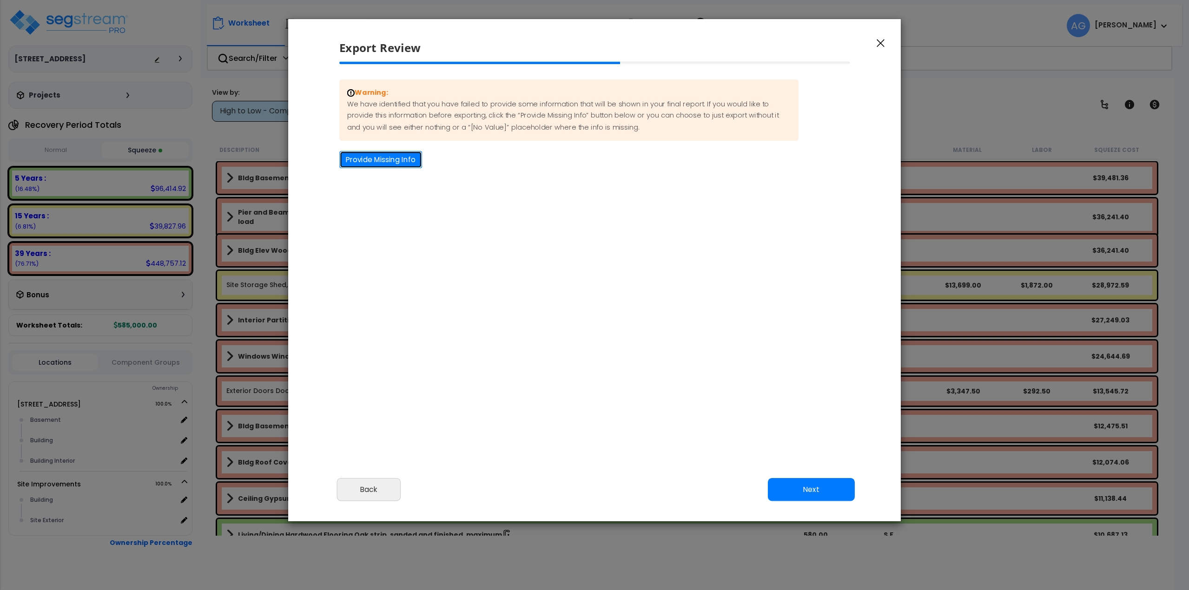
click at [376, 159] on button "Provide Missing Info" at bounding box center [380, 159] width 83 height 17
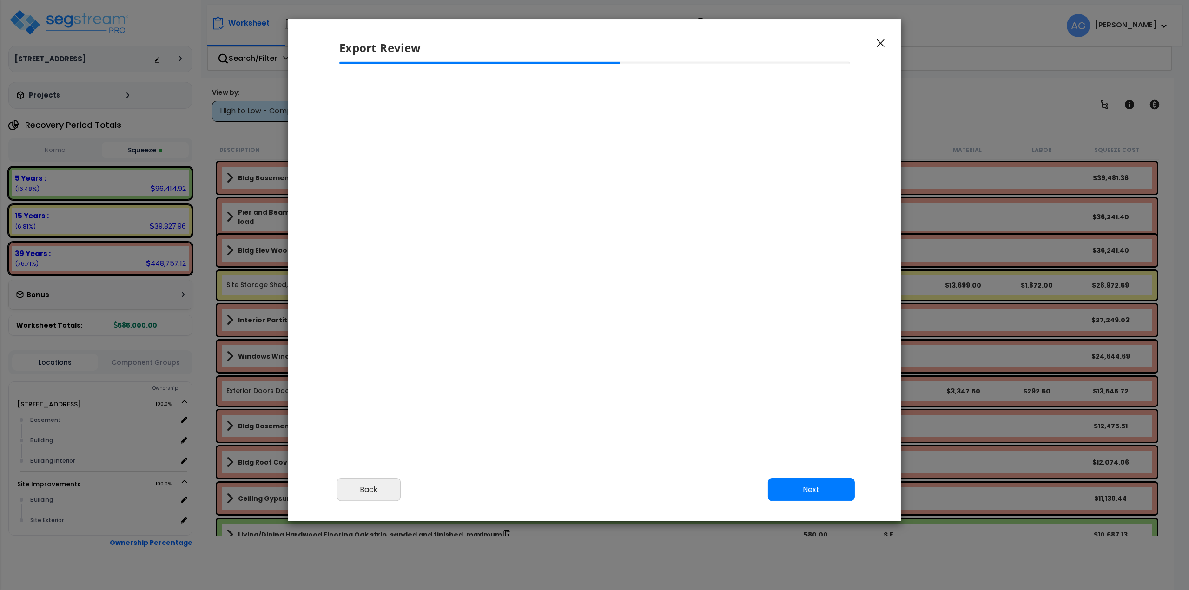
click at [804, 502] on div "Cancel Back Next Export Edit Images" at bounding box center [594, 496] width 613 height 51
click at [802, 481] on button "Next" at bounding box center [811, 489] width 87 height 23
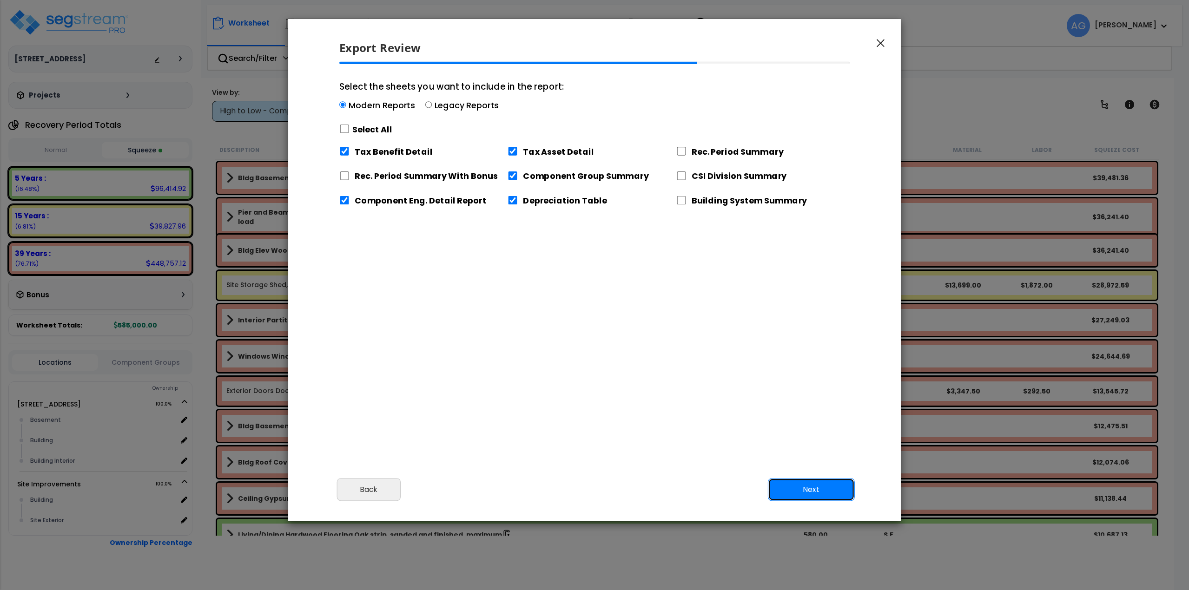
click at [805, 483] on button "Next" at bounding box center [811, 489] width 87 height 23
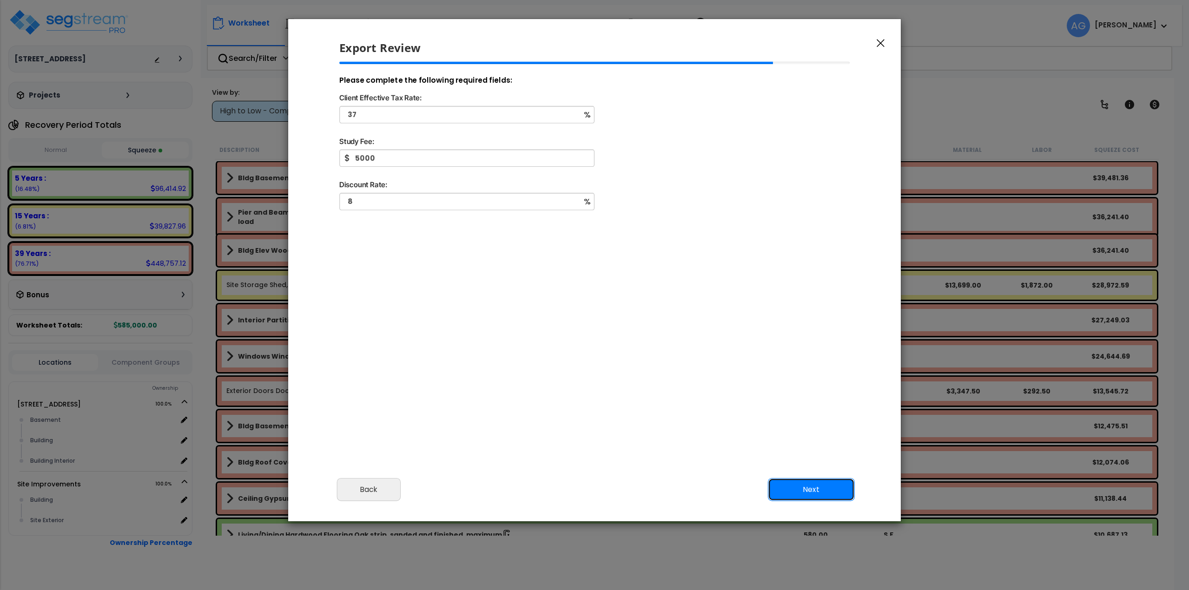
click at [795, 481] on button "Next" at bounding box center [811, 489] width 87 height 23
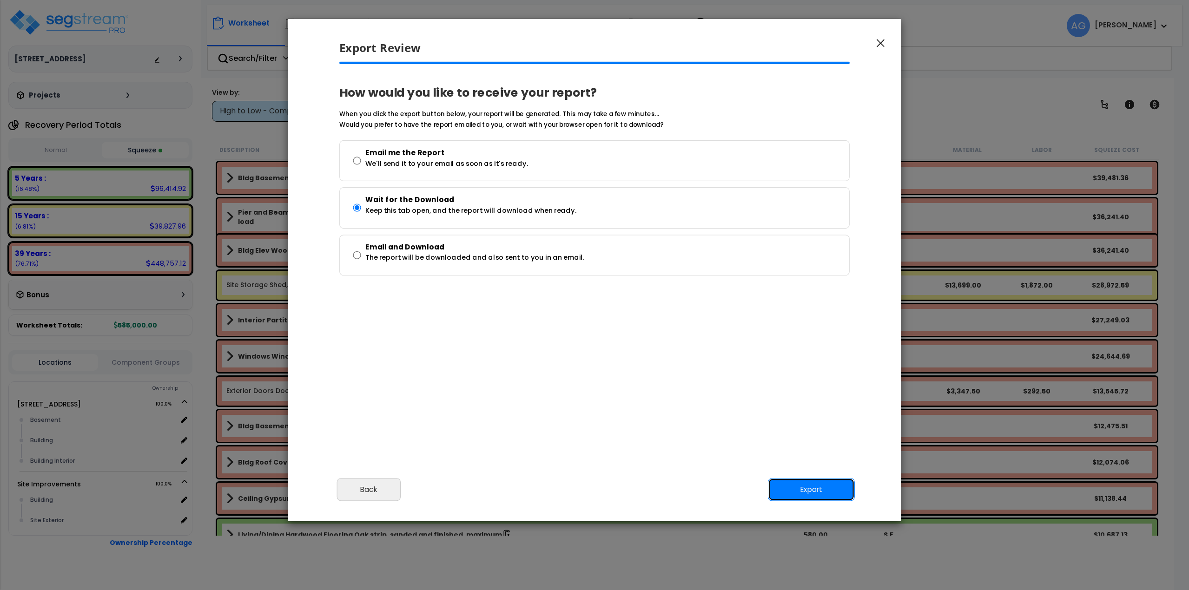
click at [795, 481] on button "Export" at bounding box center [811, 489] width 87 height 23
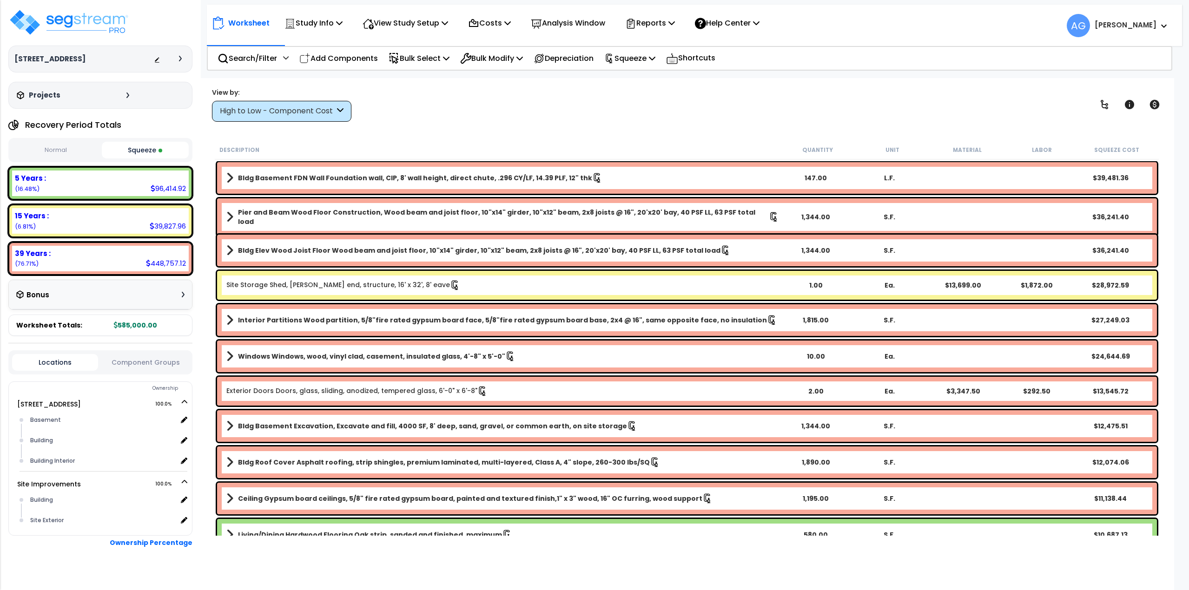
click at [542, 143] on div "Description Quantity Unit Material Labor Squeeze Cost" at bounding box center [687, 150] width 945 height 20
click at [81, 15] on img at bounding box center [68, 22] width 121 height 28
